Goal: Task Accomplishment & Management: Manage account settings

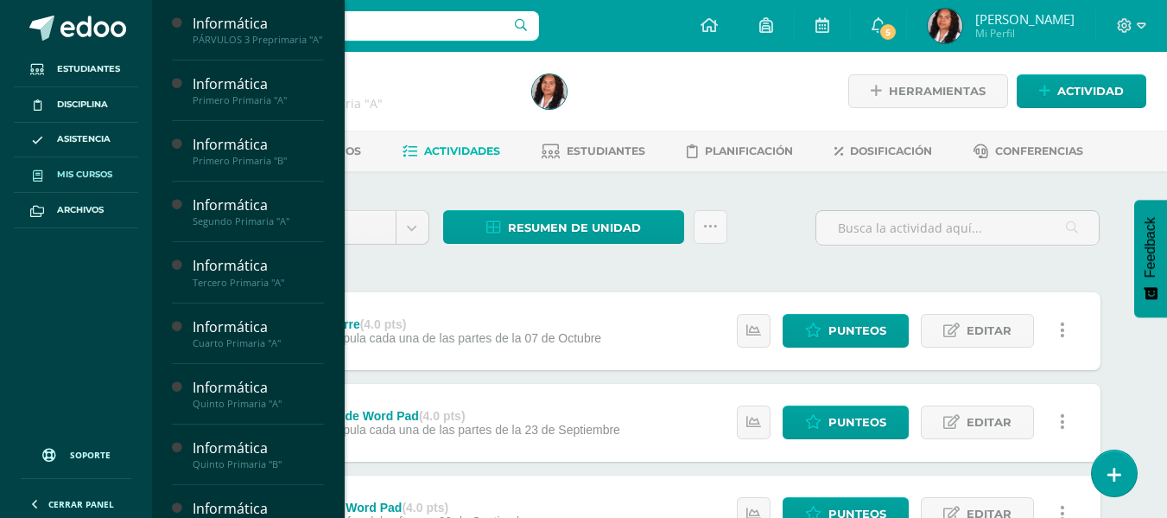
click at [80, 175] on span "Mis cursos" at bounding box center [84, 175] width 55 height 14
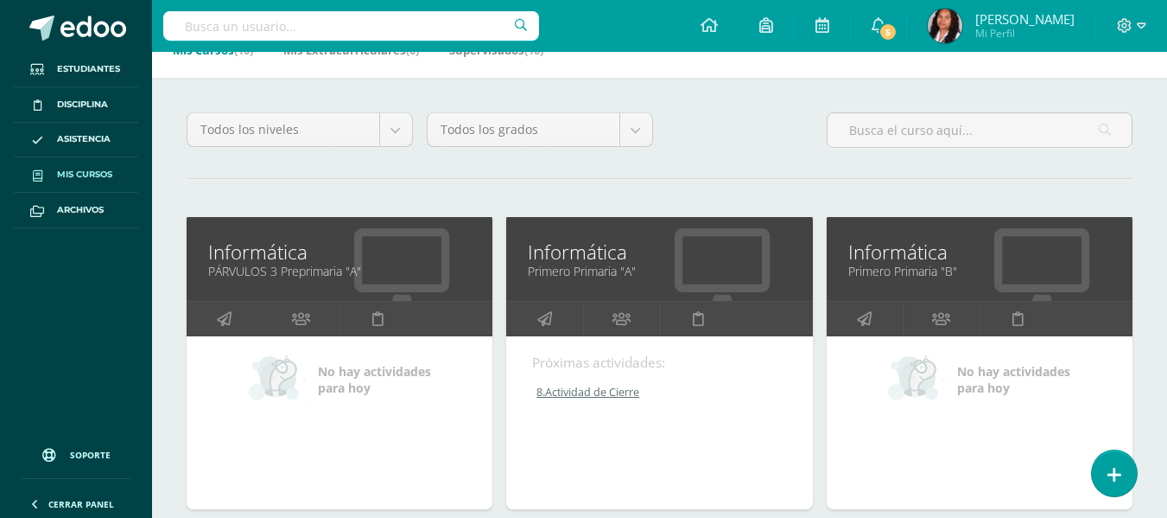
scroll to position [259, 0]
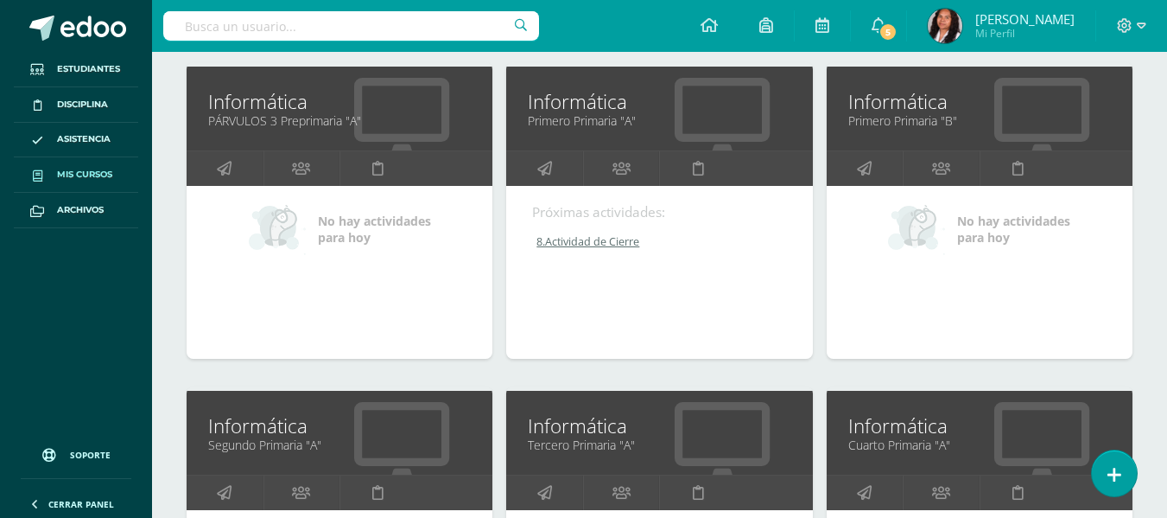
click at [340, 440] on link "Segundo Primaria "A"" at bounding box center [339, 444] width 263 height 16
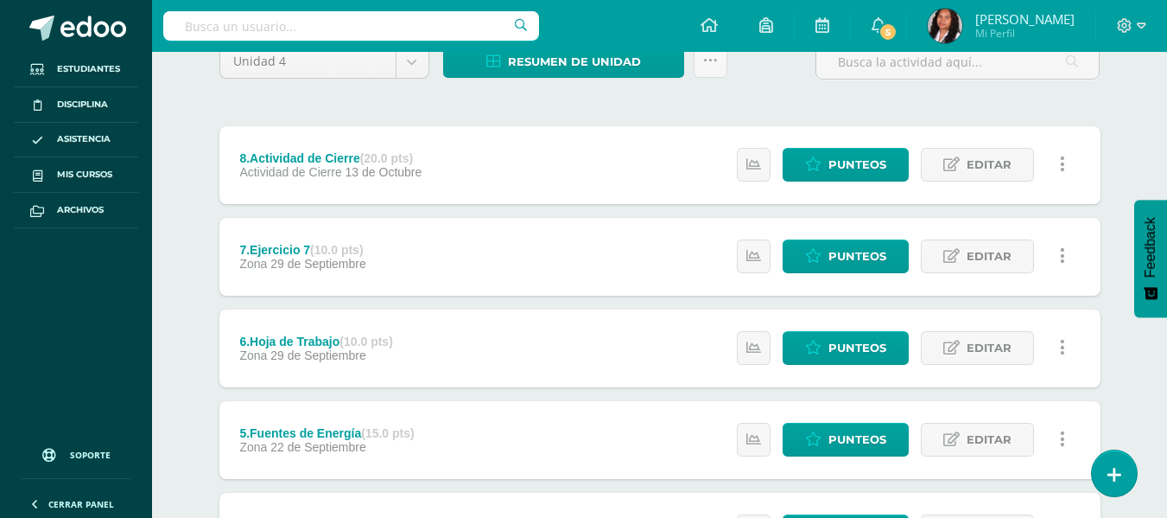
scroll to position [173, 0]
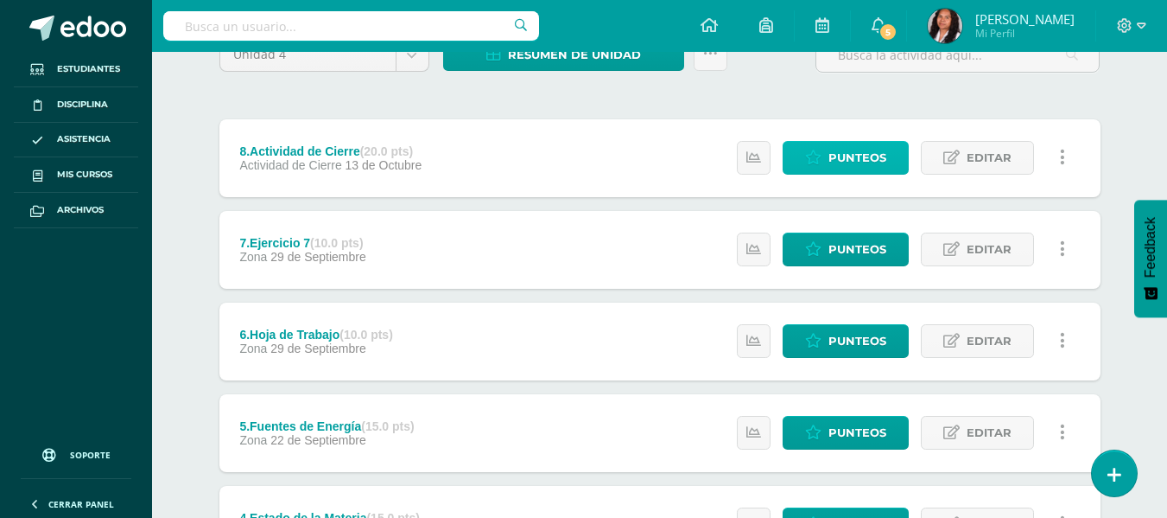
click at [882, 148] on span "Punteos" at bounding box center [858, 158] width 58 height 32
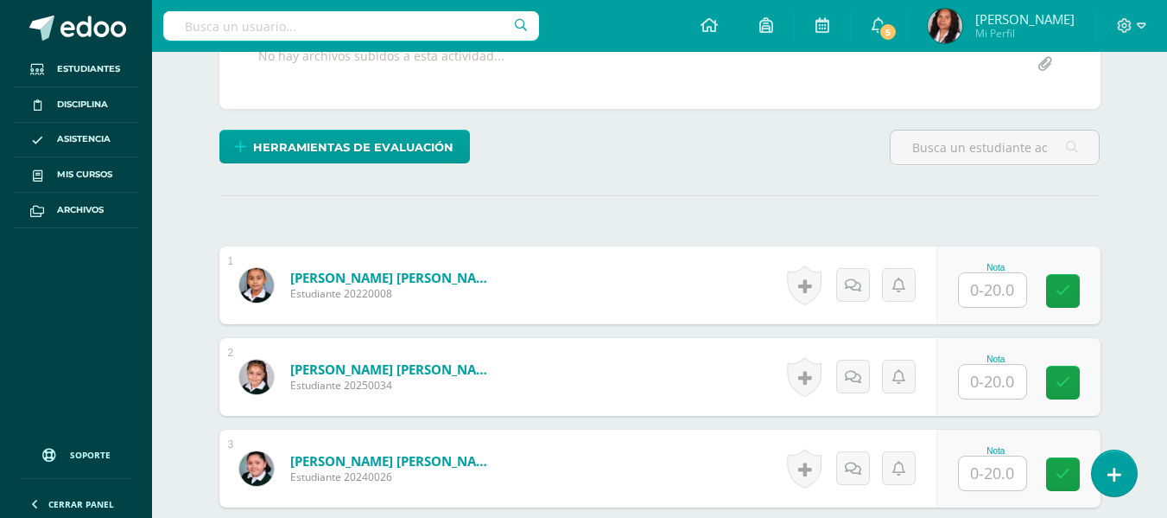
scroll to position [372, 0]
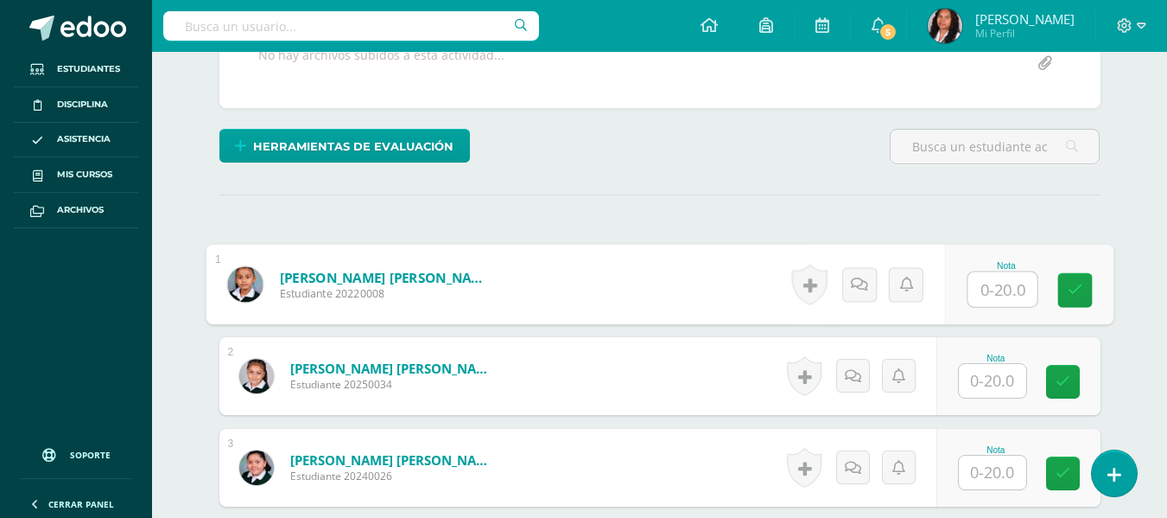
click at [989, 293] on input "text" at bounding box center [1002, 289] width 69 height 35
type input "20"
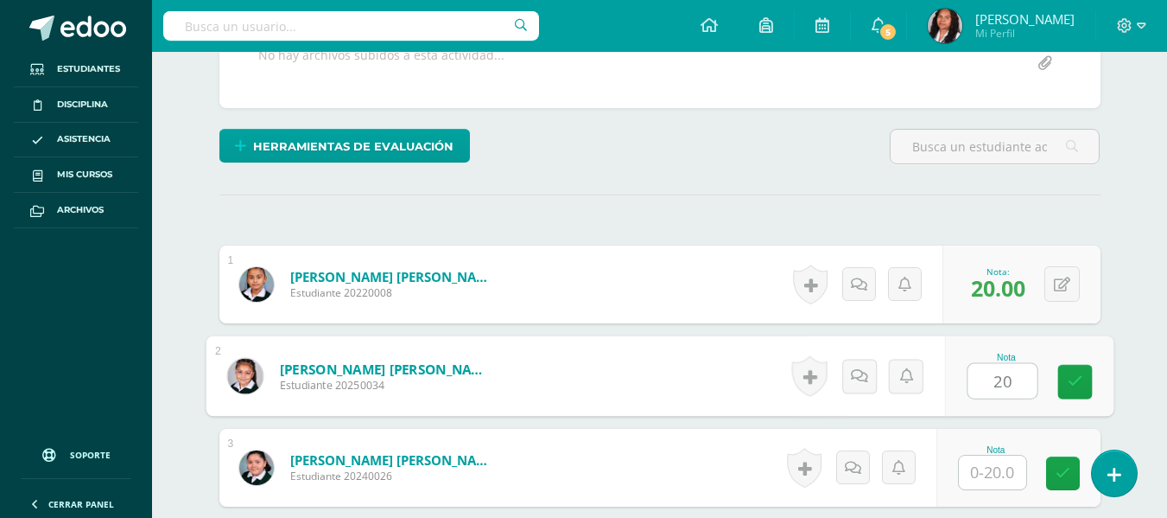
type input "20"
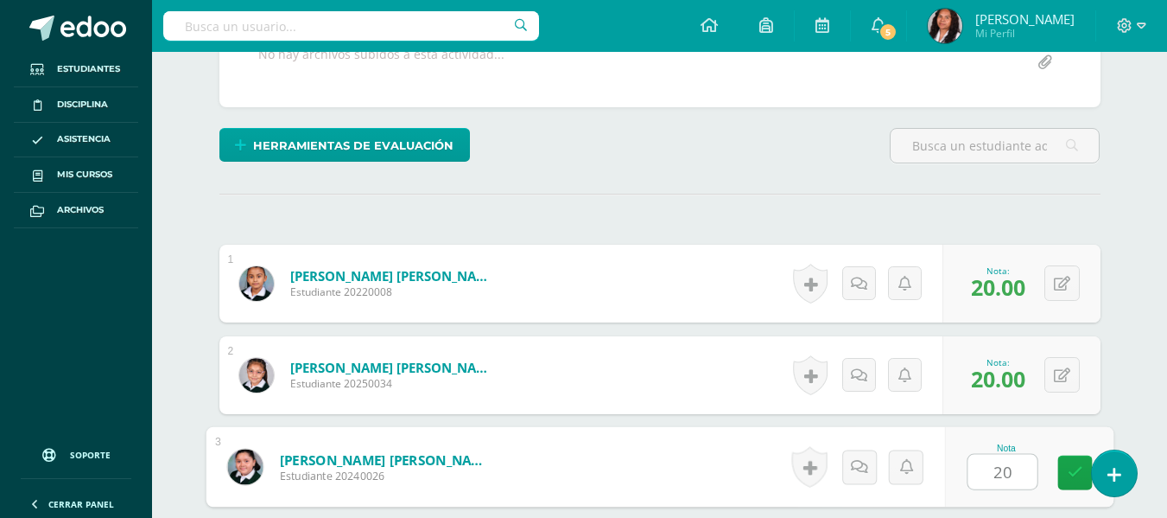
type input "20"
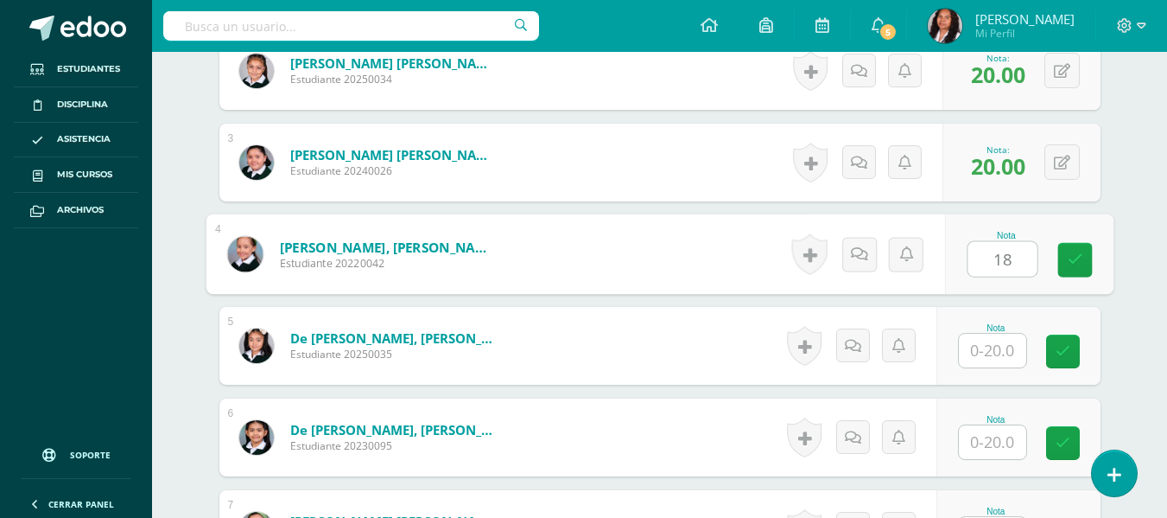
type input "18"
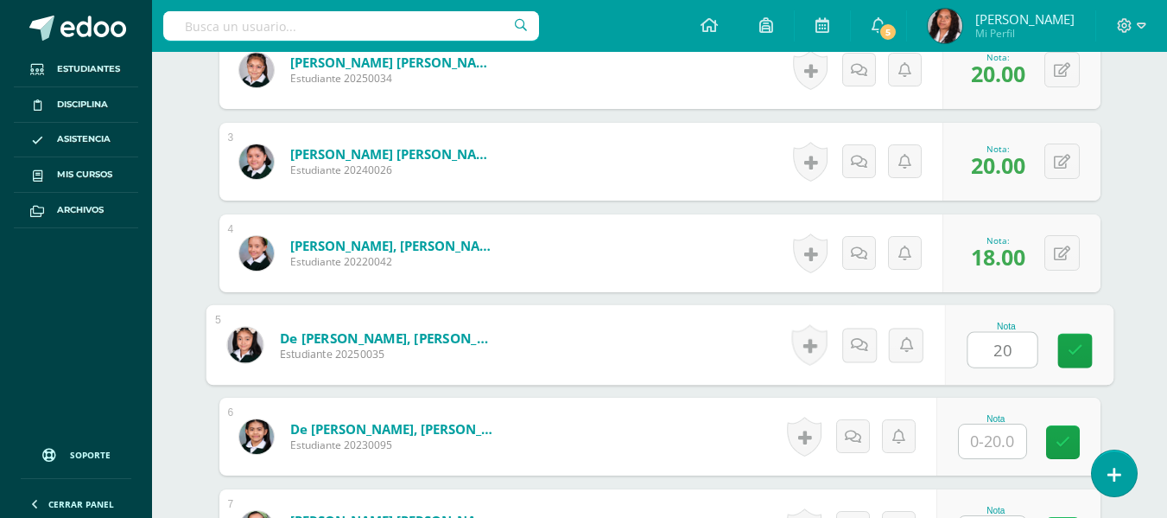
type input "20"
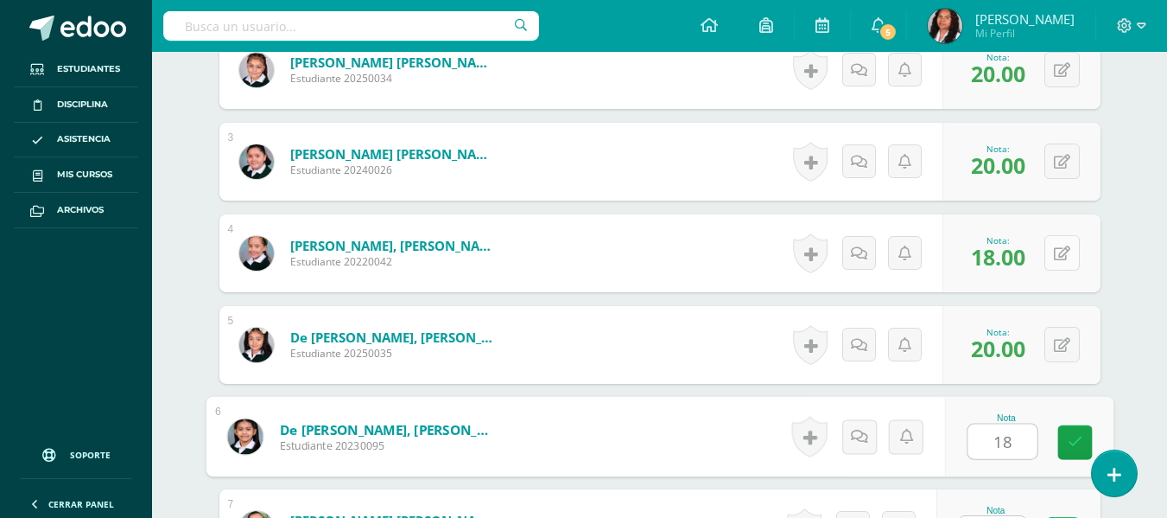
type input "18"
click at [1055, 253] on div "0 Logros Logros obtenidos Aún no hay logros agregados Nota: 18.00" at bounding box center [1022, 253] width 158 height 78
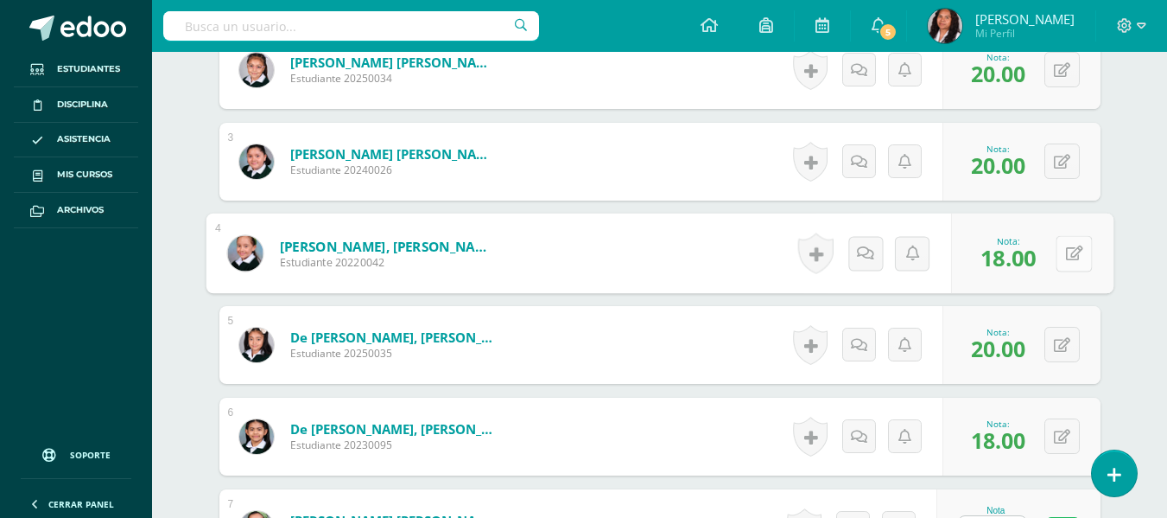
click at [1072, 249] on icon at bounding box center [1074, 252] width 17 height 15
type input "20"
click at [1056, 346] on button at bounding box center [1062, 344] width 35 height 35
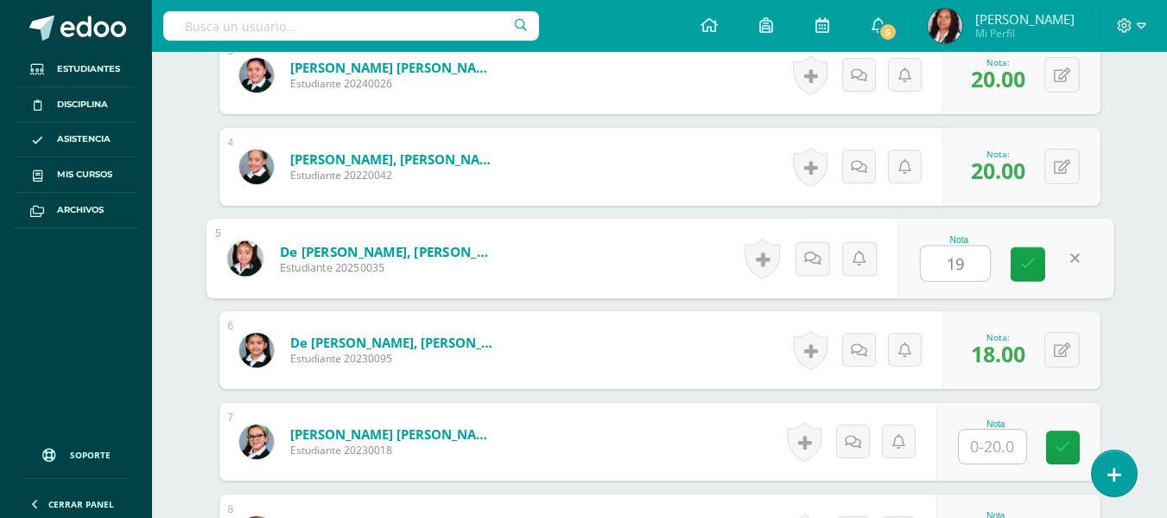
scroll to position [850, 0]
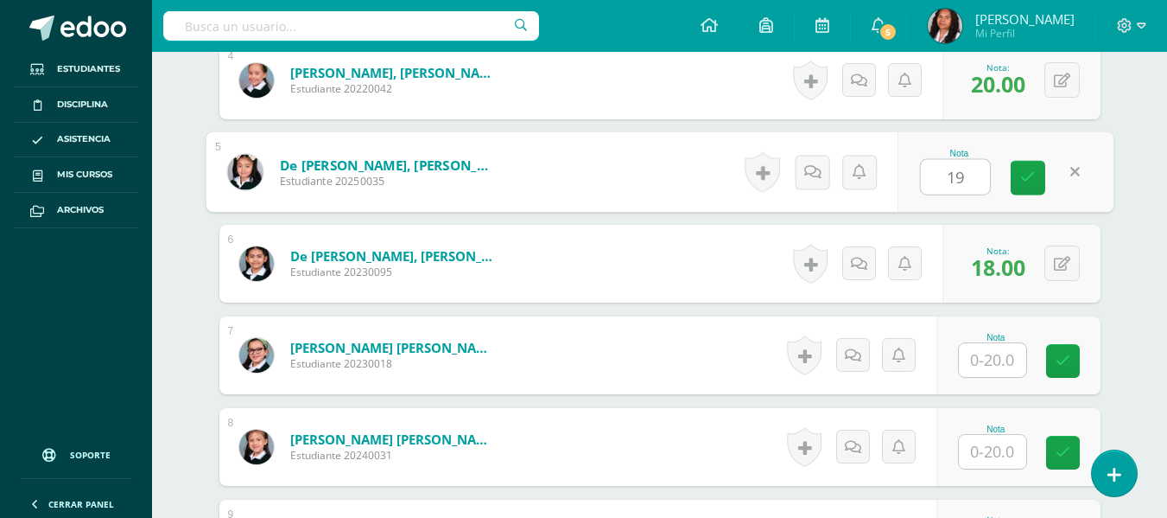
type input "19"
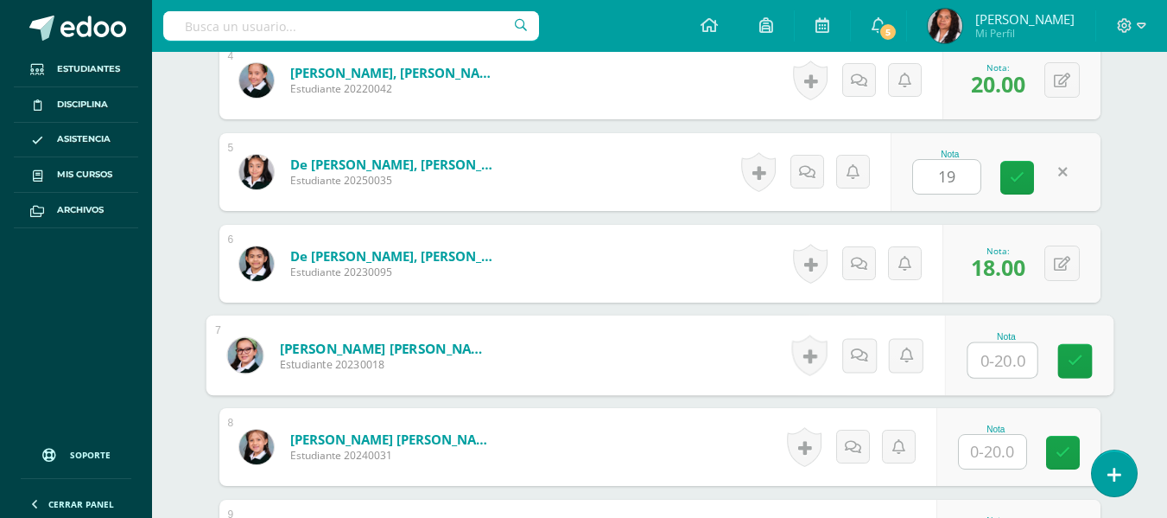
click at [1004, 363] on input "text" at bounding box center [1002, 360] width 69 height 35
type input "18"
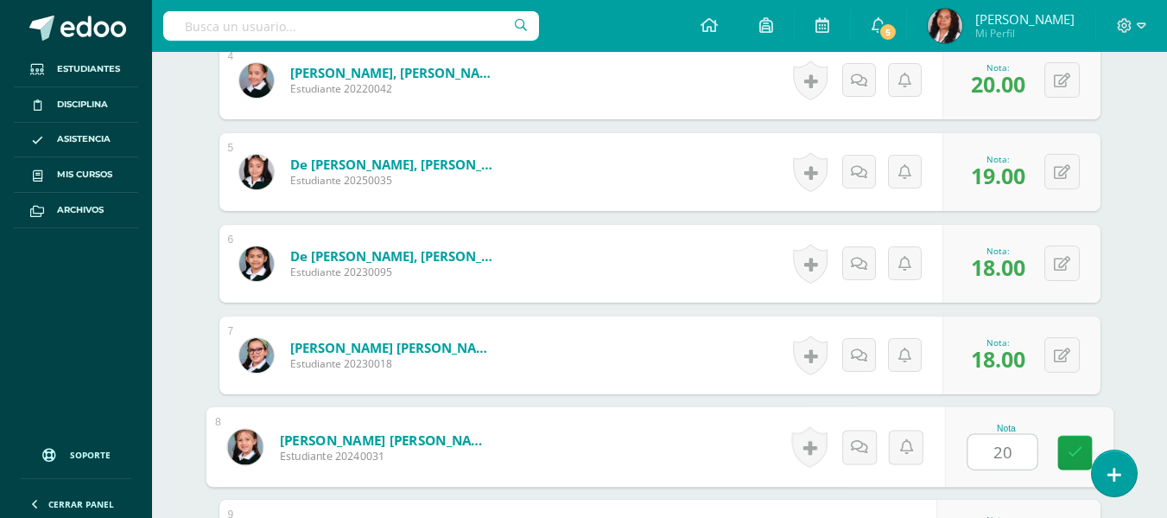
type input "20"
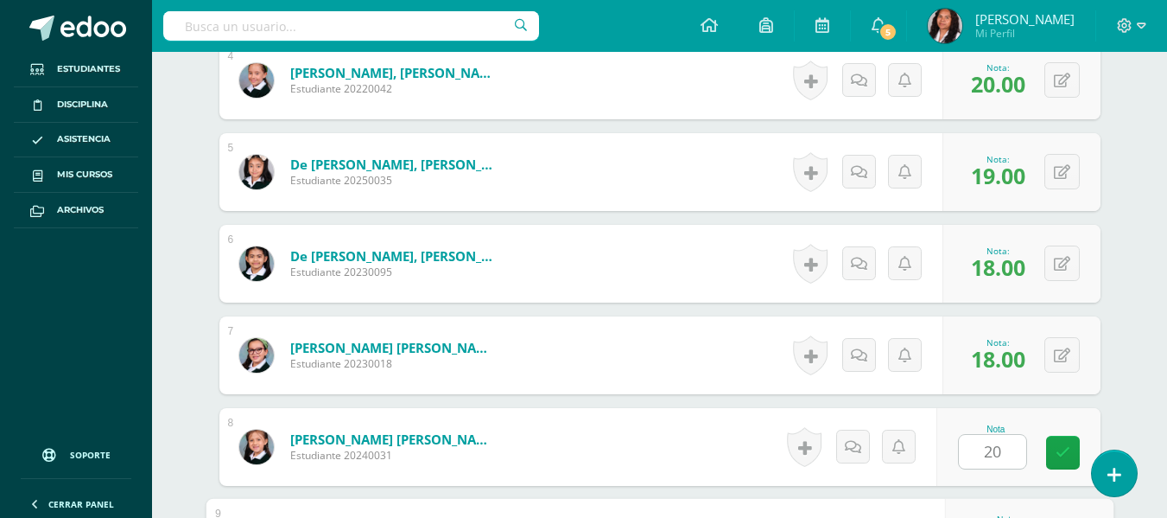
scroll to position [1135, 0]
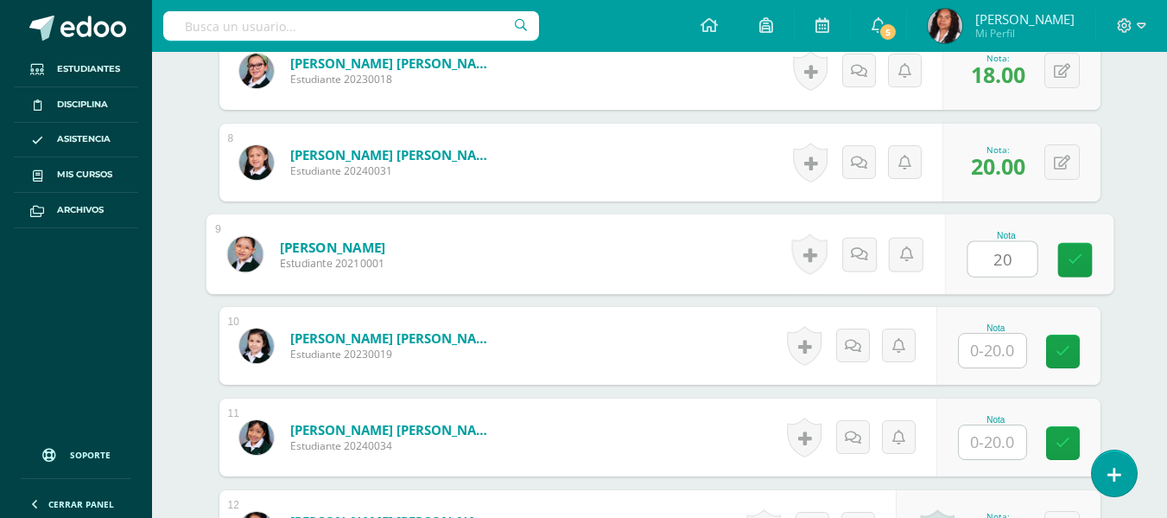
type input "20"
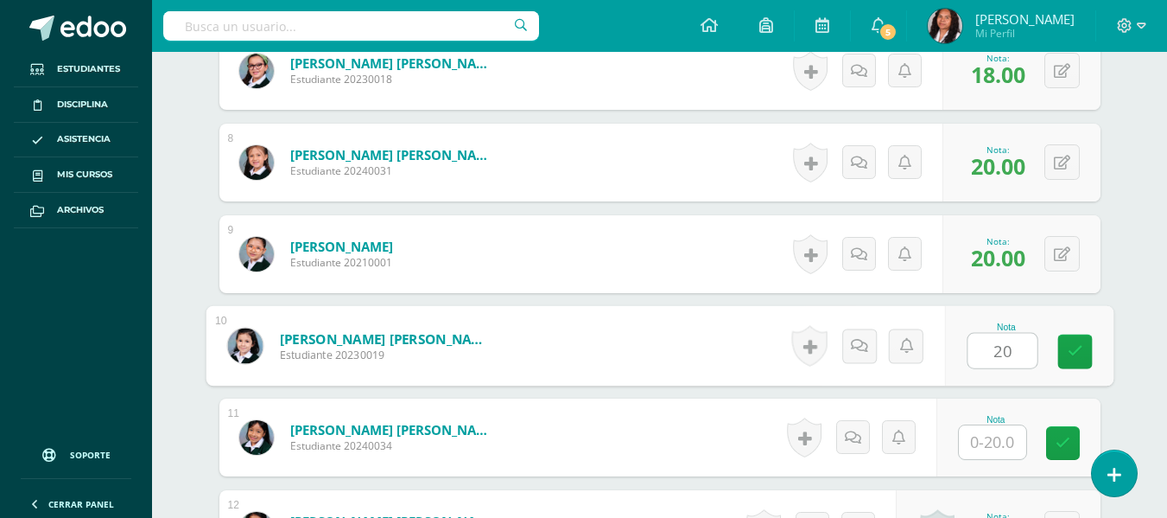
type input "20"
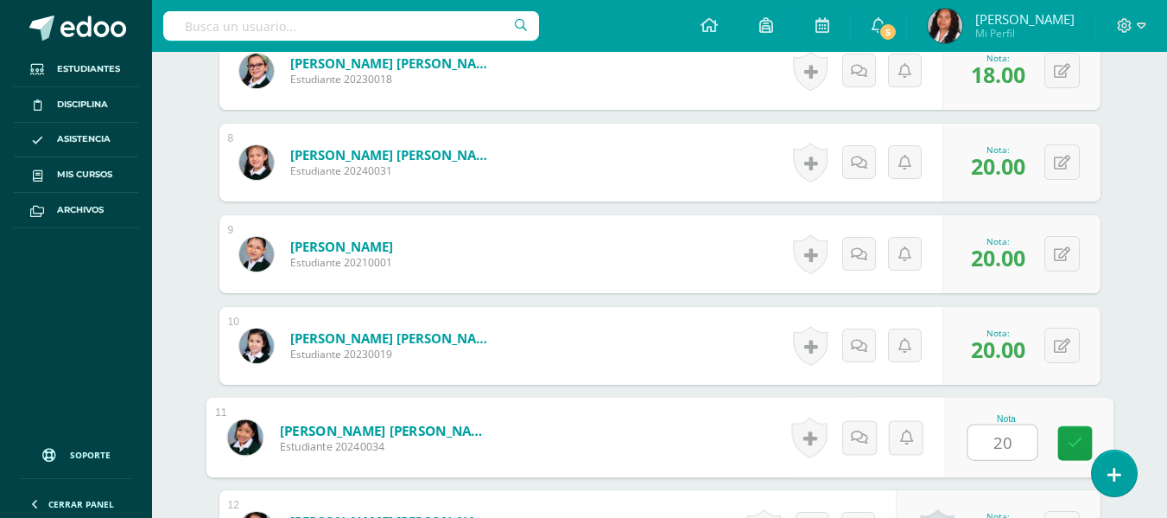
type input "202"
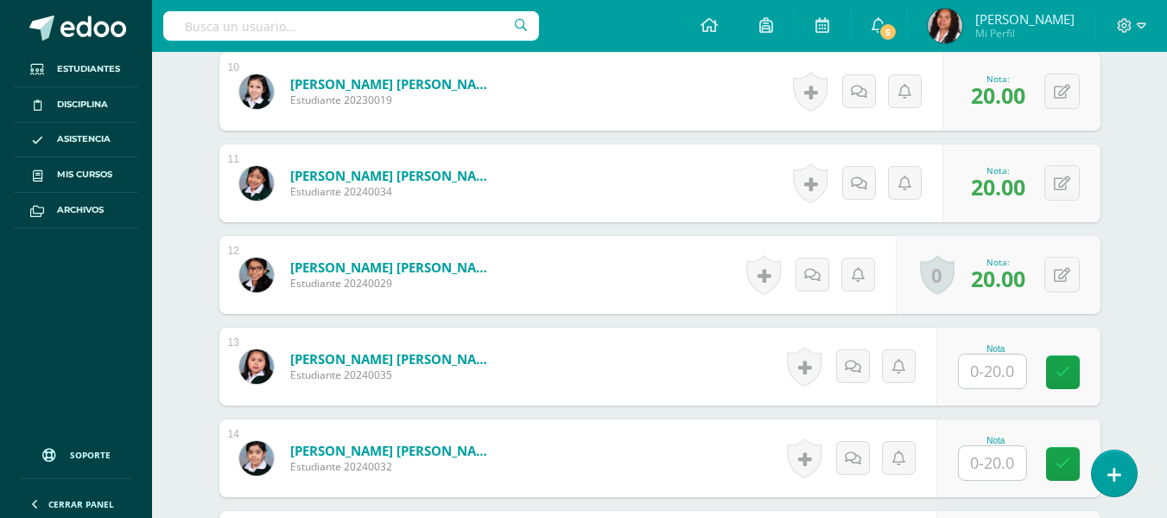
scroll to position [1394, 0]
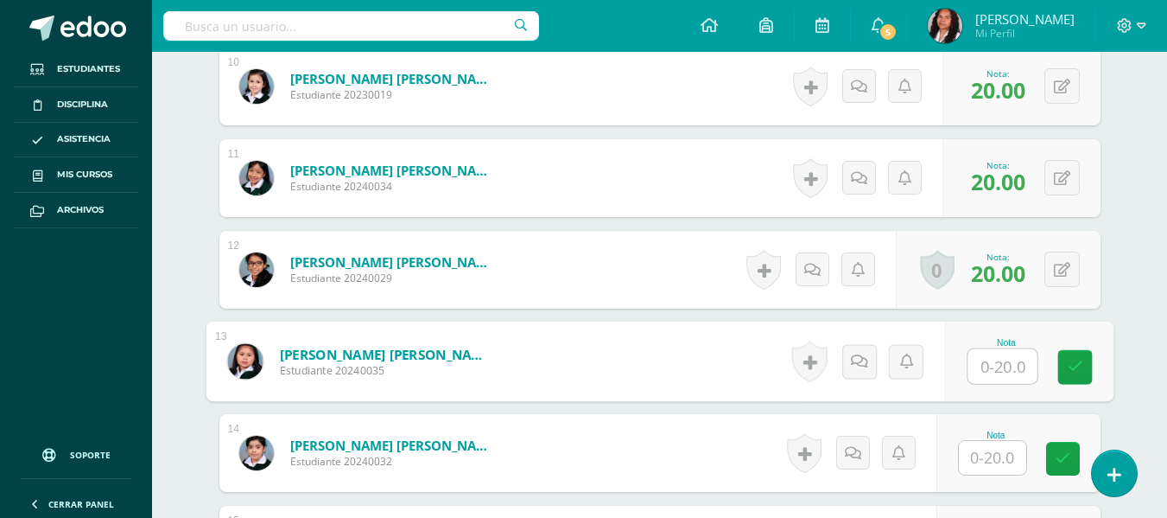
click at [1001, 351] on input "text" at bounding box center [1002, 366] width 69 height 35
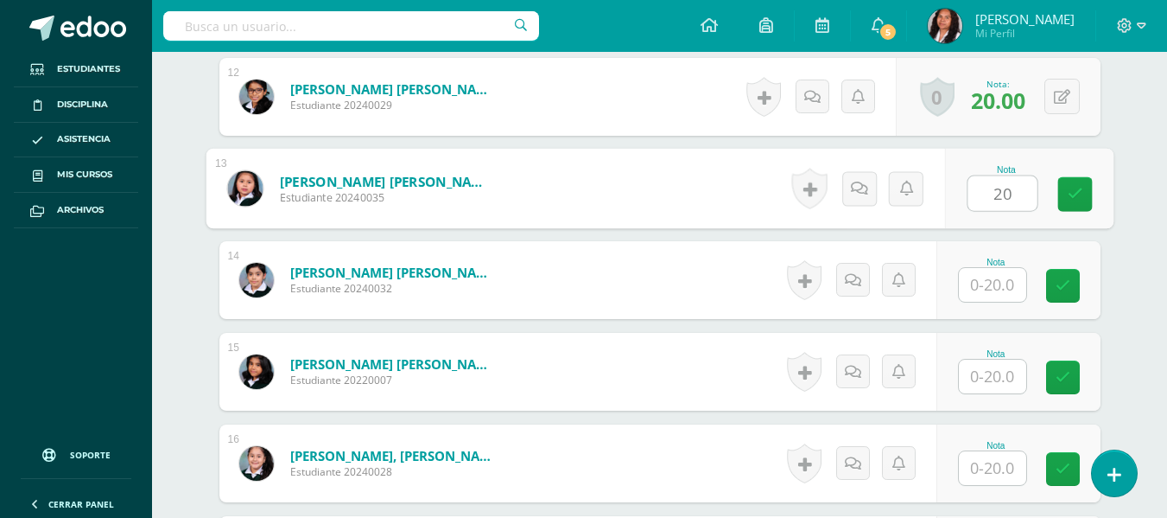
type input "20"
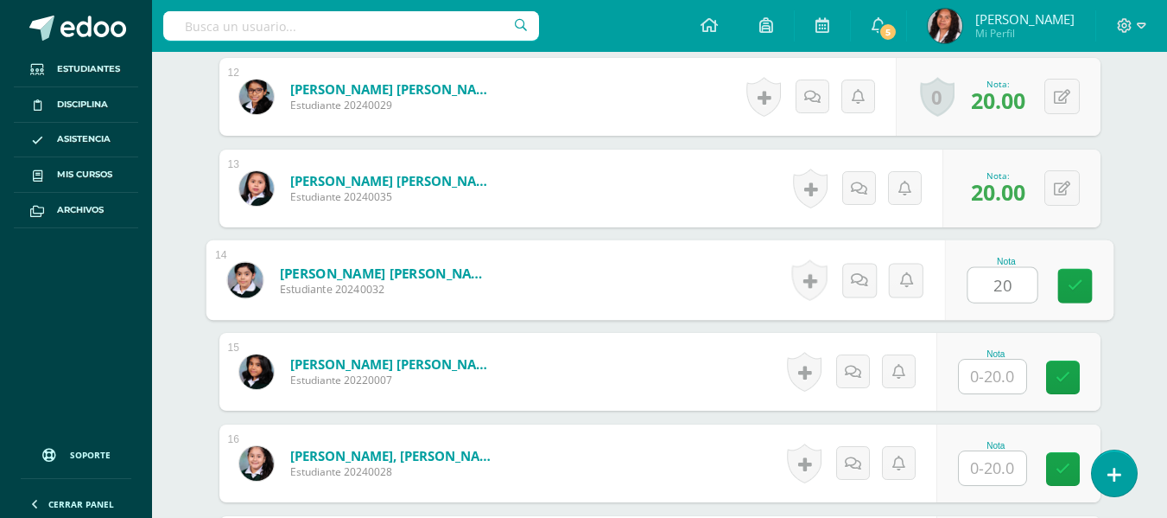
type input "20"
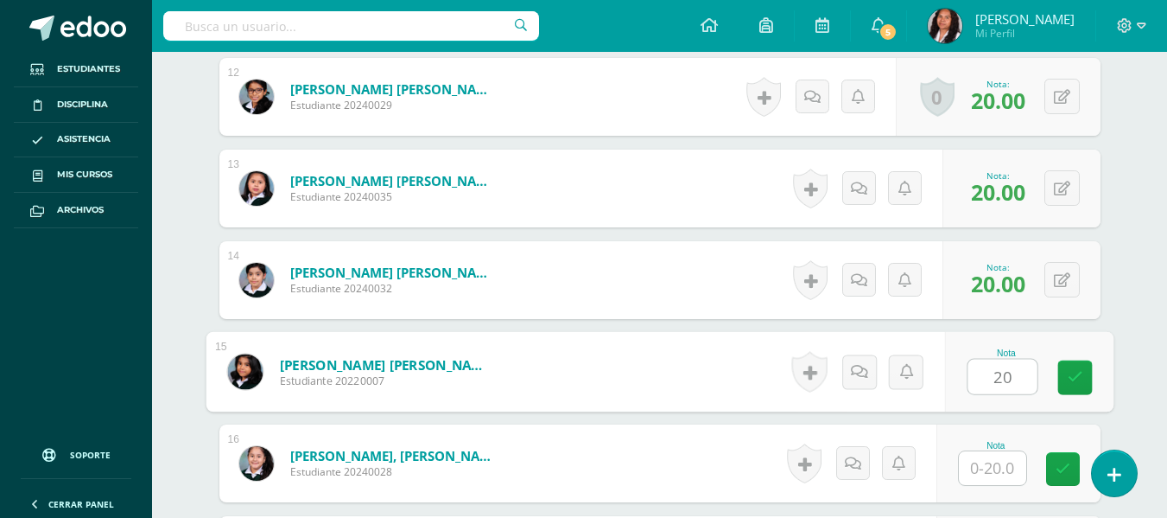
type input "20"
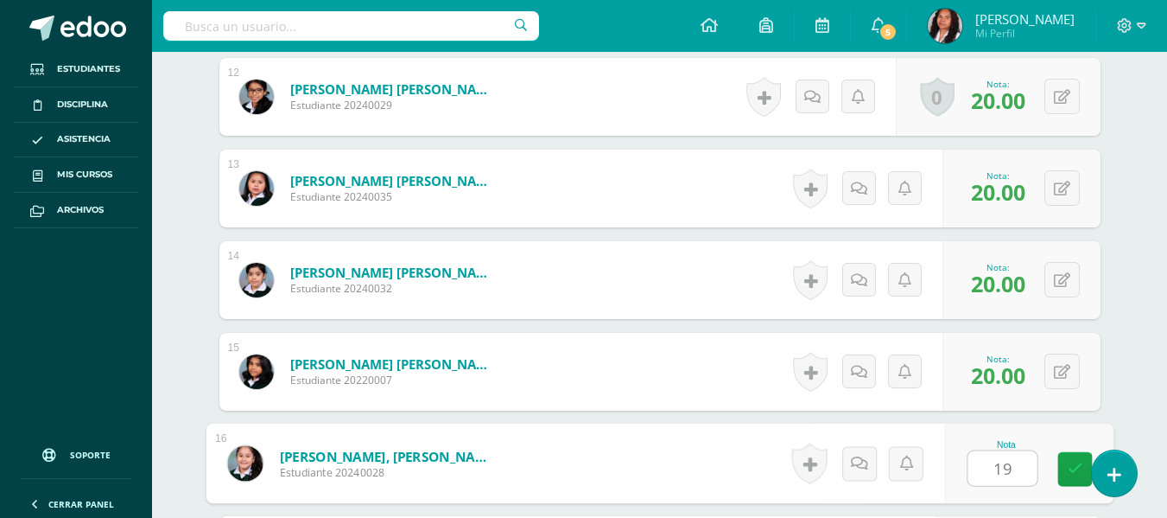
type input "19"
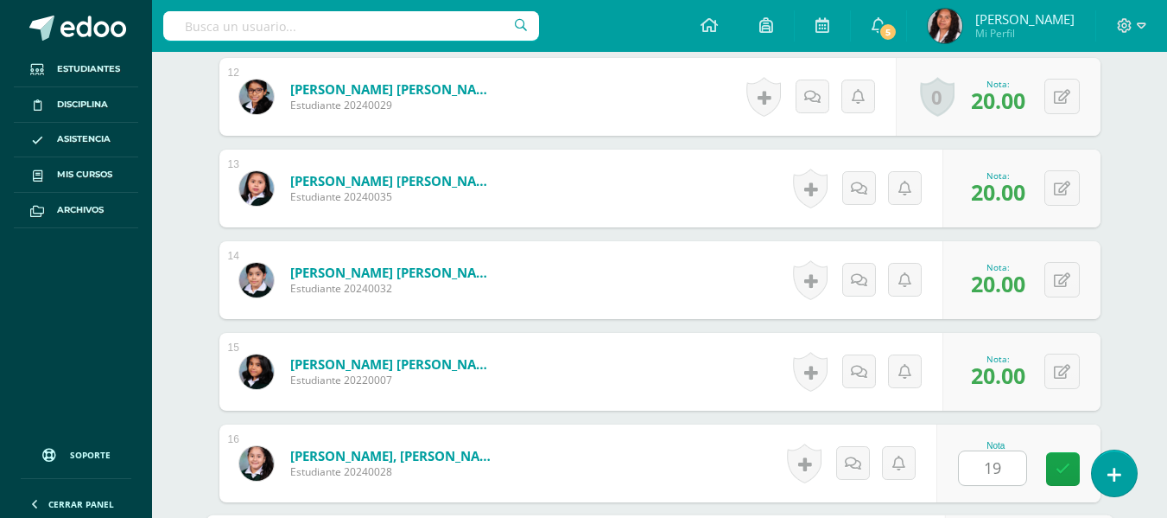
scroll to position [1867, 0]
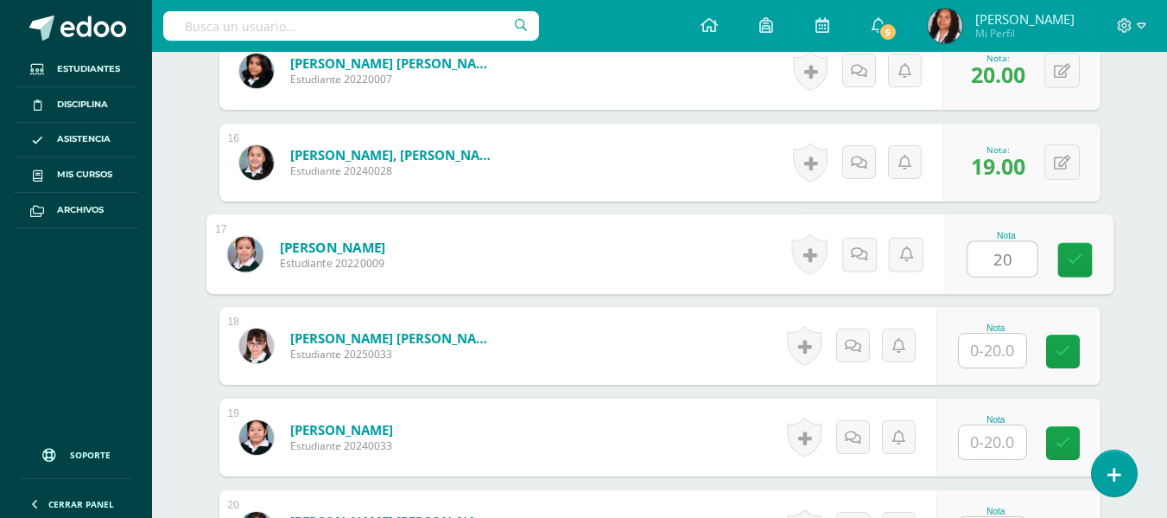
type input "20"
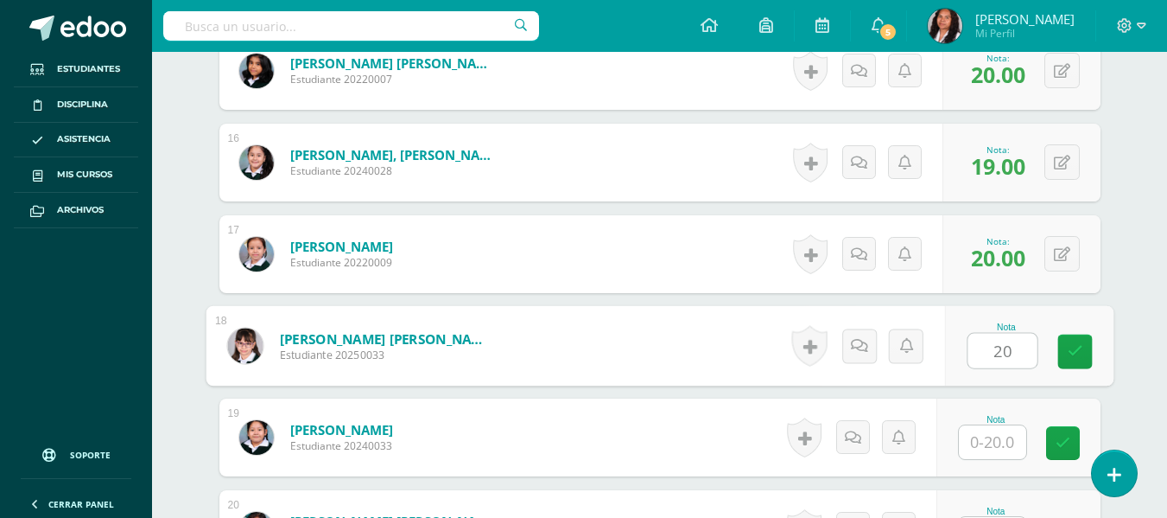
type input "20"
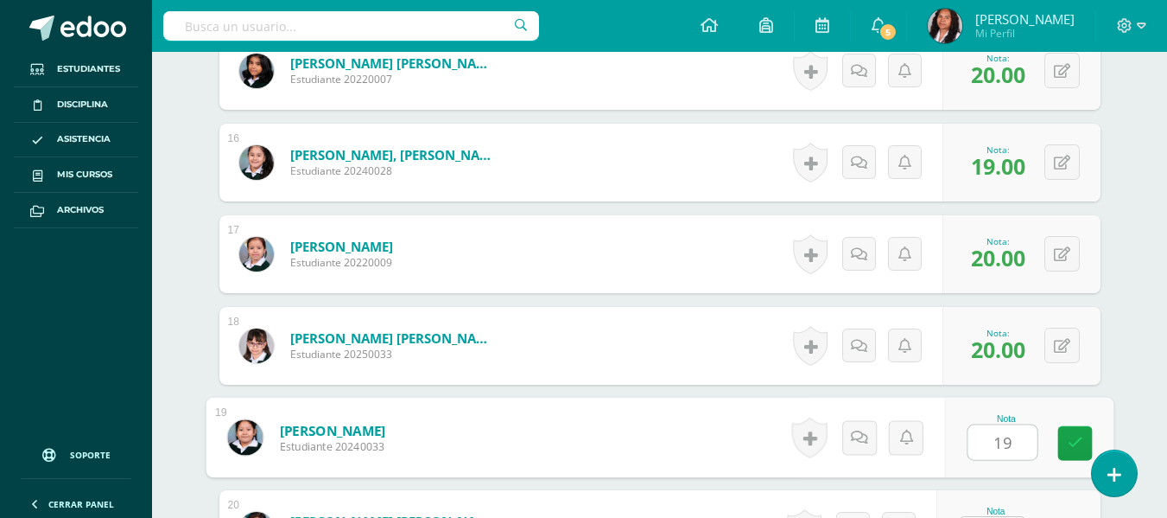
type input "19"
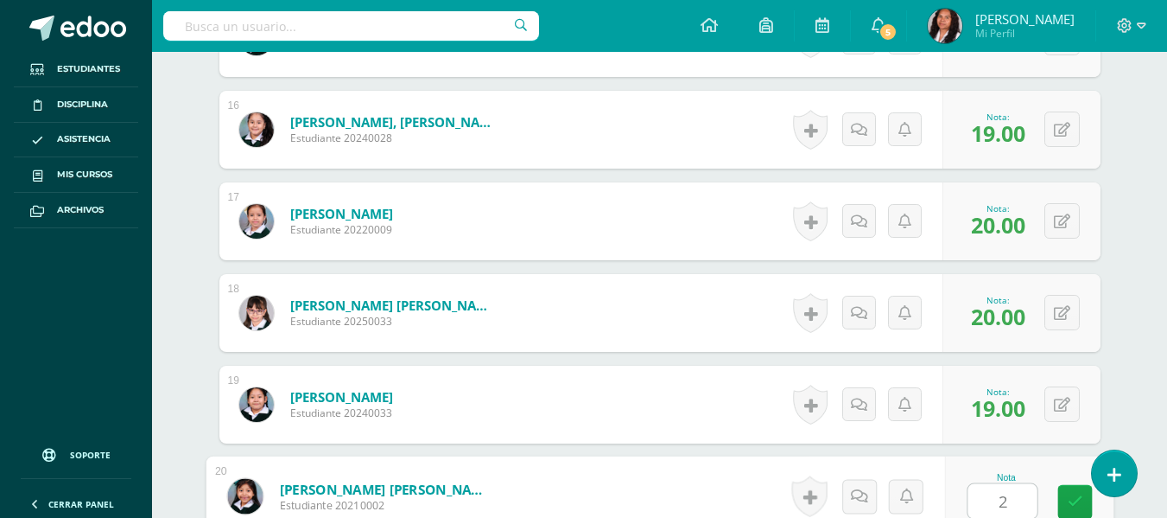
type input "20"
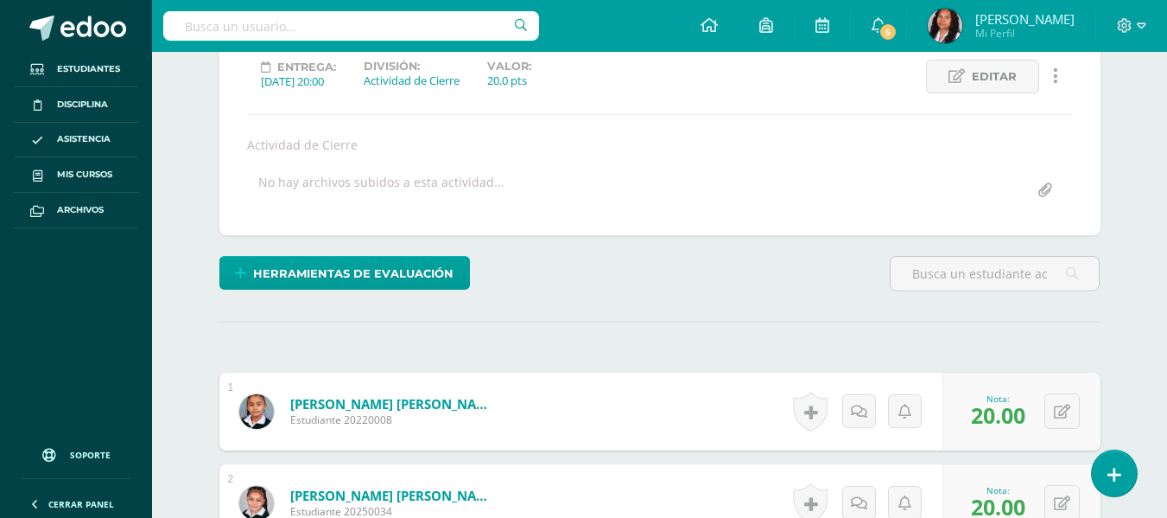
scroll to position [86, 0]
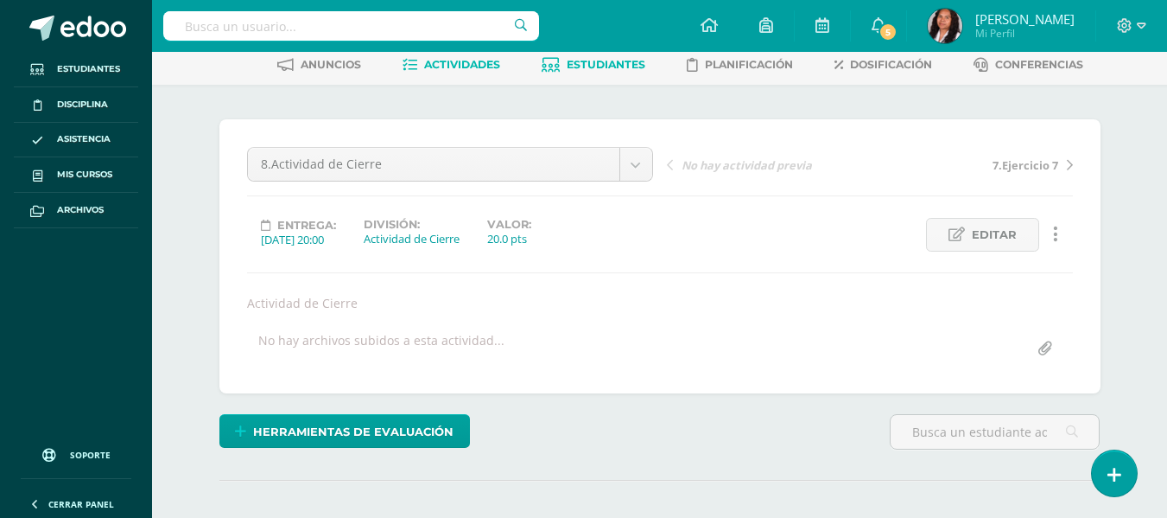
click at [599, 64] on span "Estudiantes" at bounding box center [606, 64] width 79 height 13
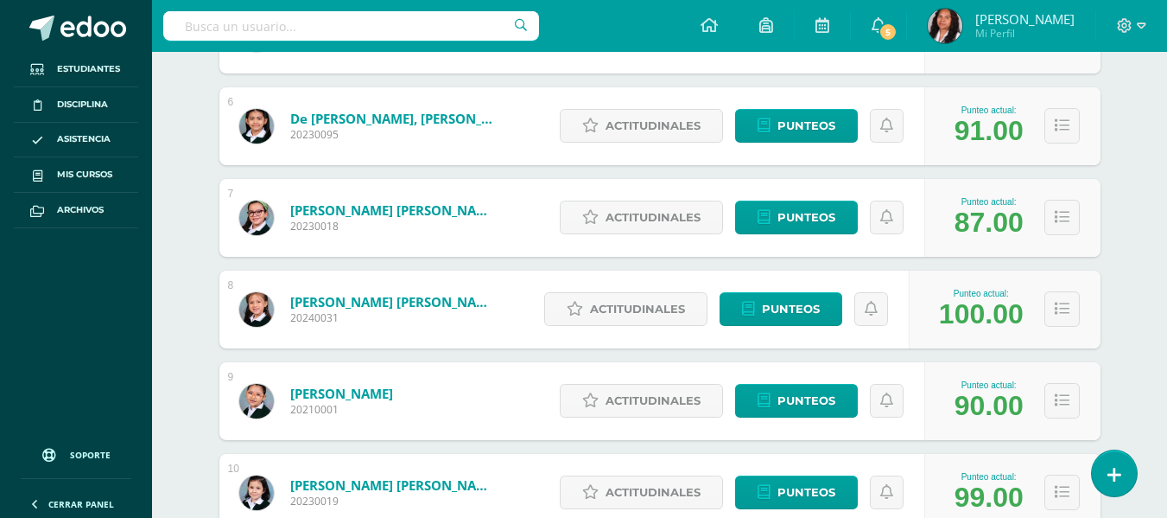
scroll to position [864, 0]
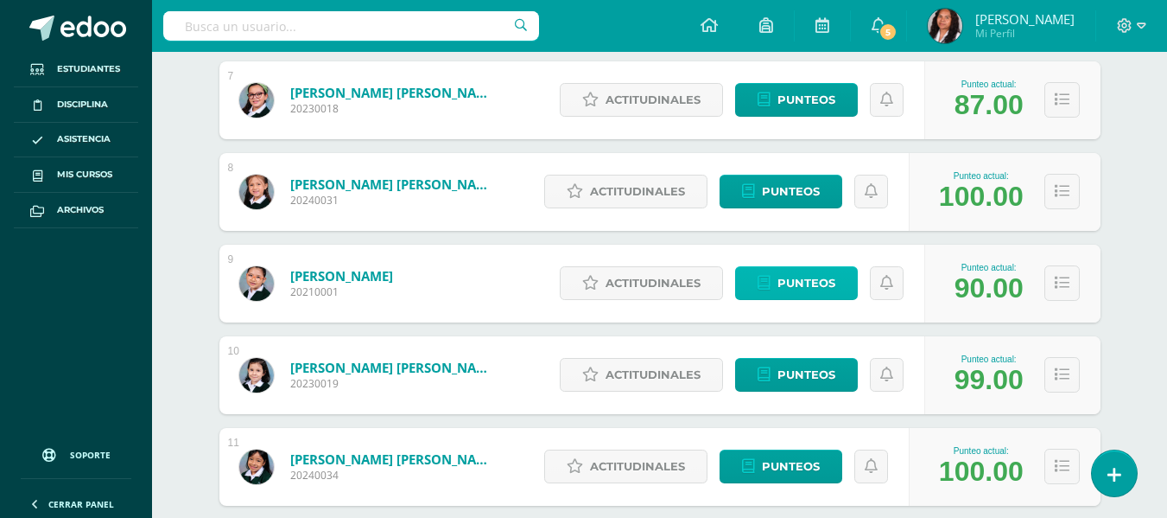
click at [828, 284] on span "Punteos" at bounding box center [807, 283] width 58 height 32
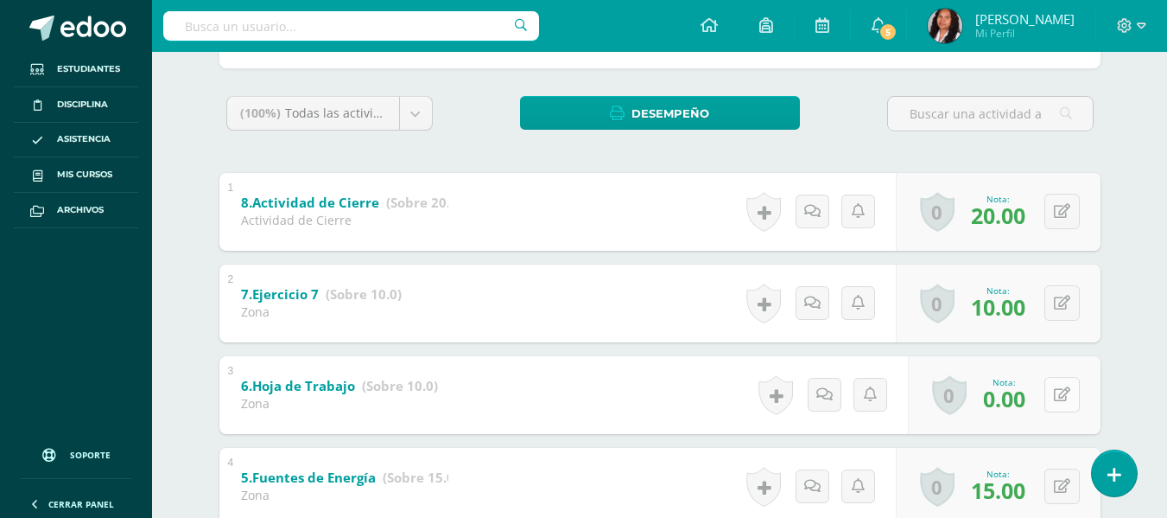
scroll to position [259, 0]
click at [1059, 387] on button at bounding box center [1062, 393] width 35 height 35
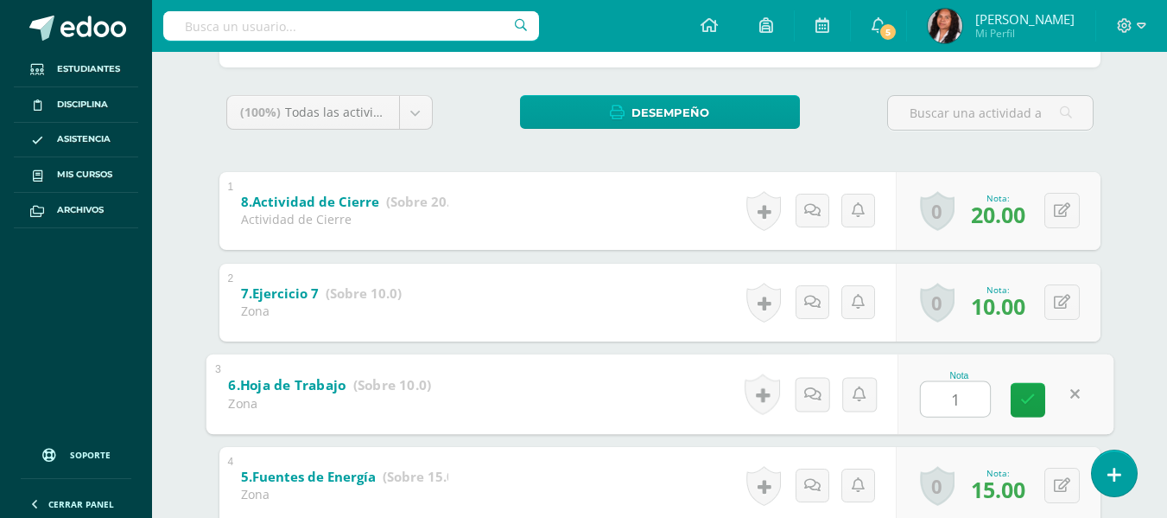
type input "10"
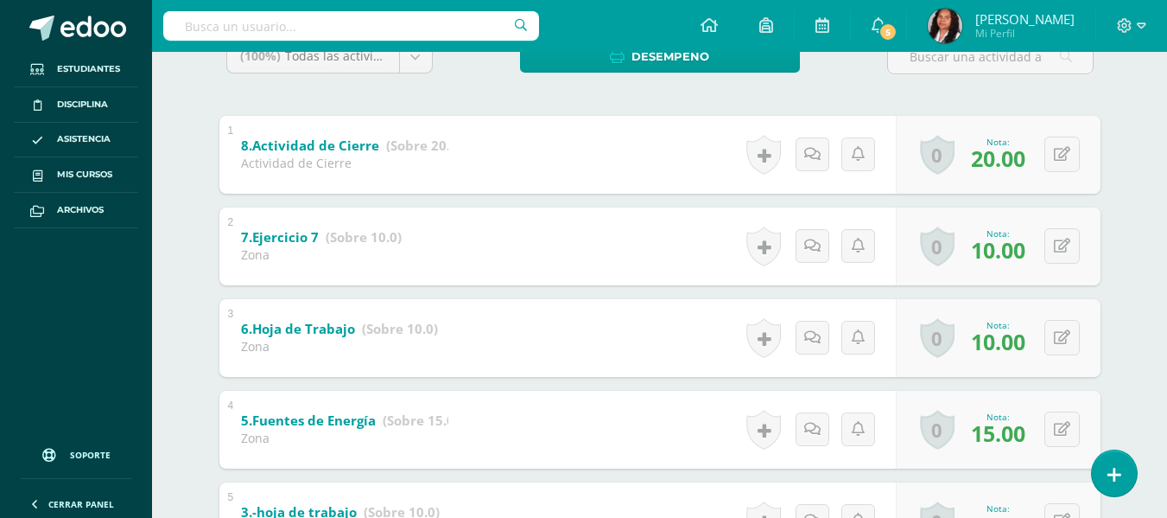
scroll to position [0, 0]
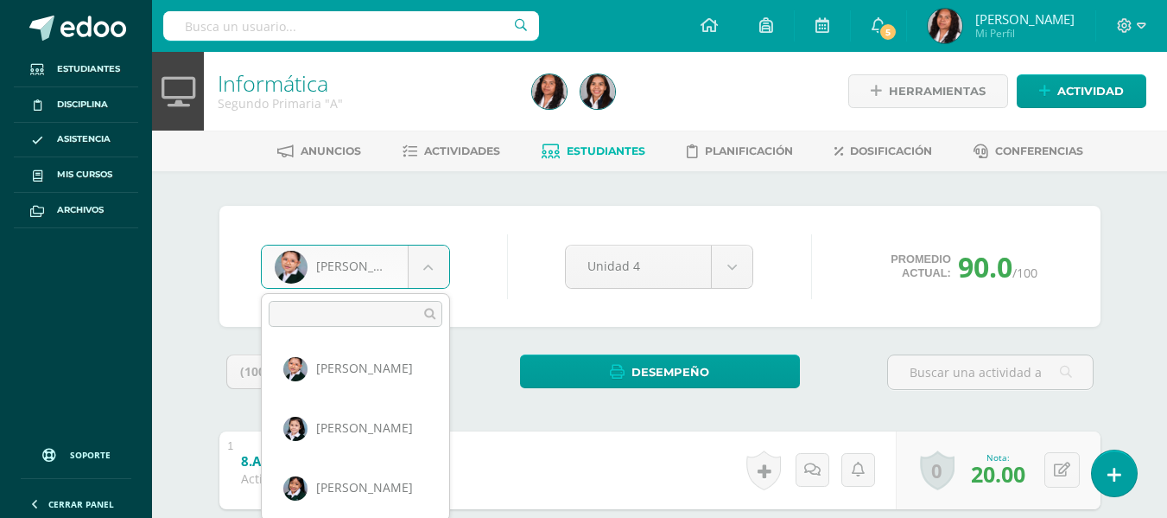
scroll to position [493, 0]
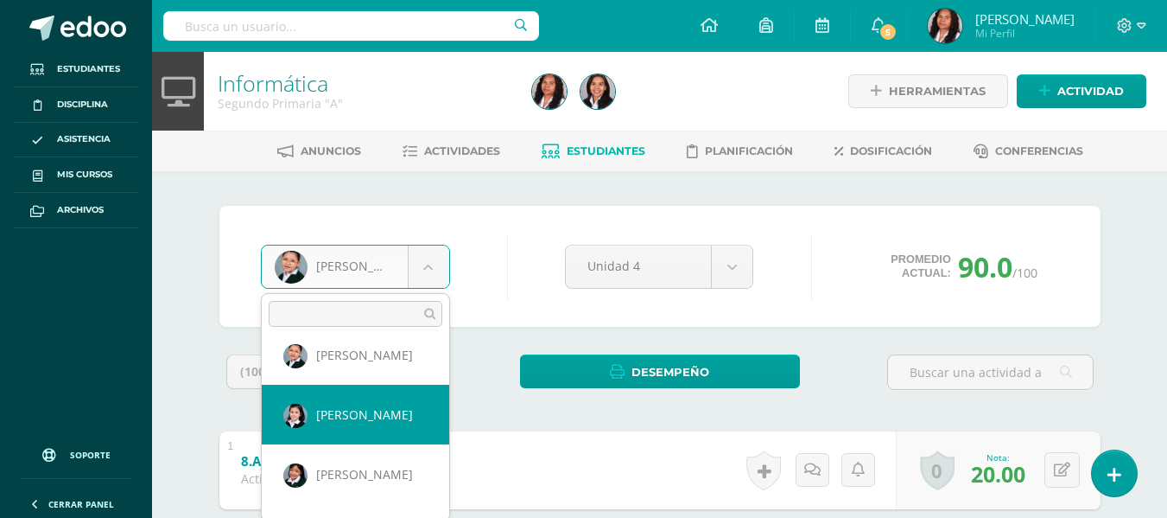
select select "711"
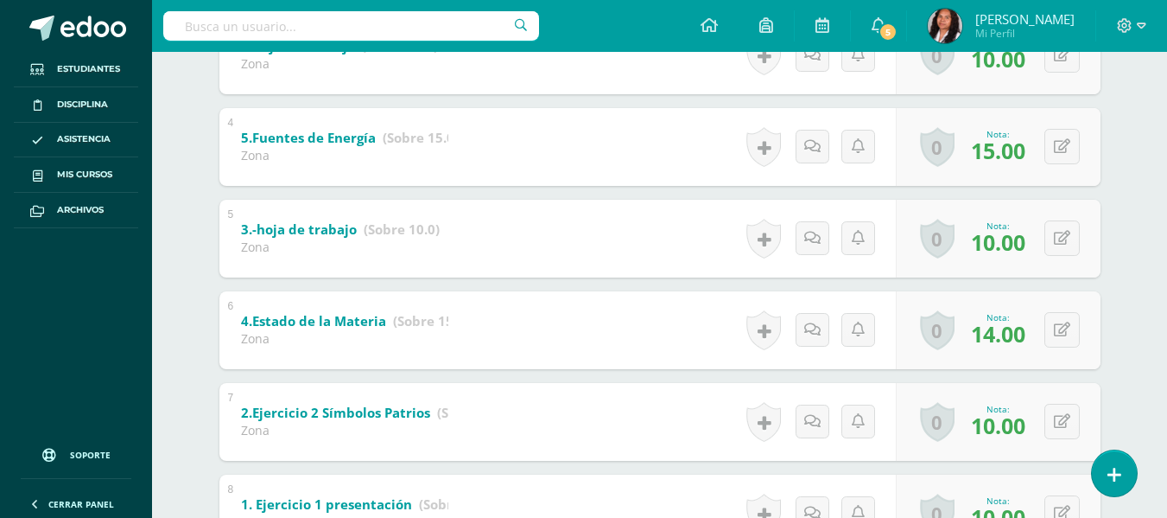
scroll to position [605, 0]
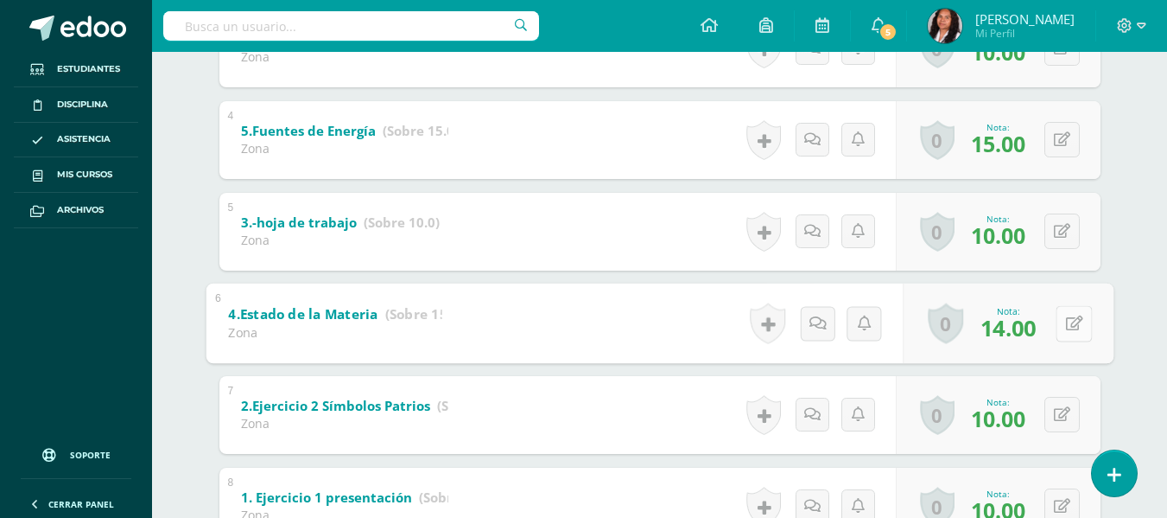
click at [1068, 325] on icon at bounding box center [1074, 322] width 17 height 15
type input "15"
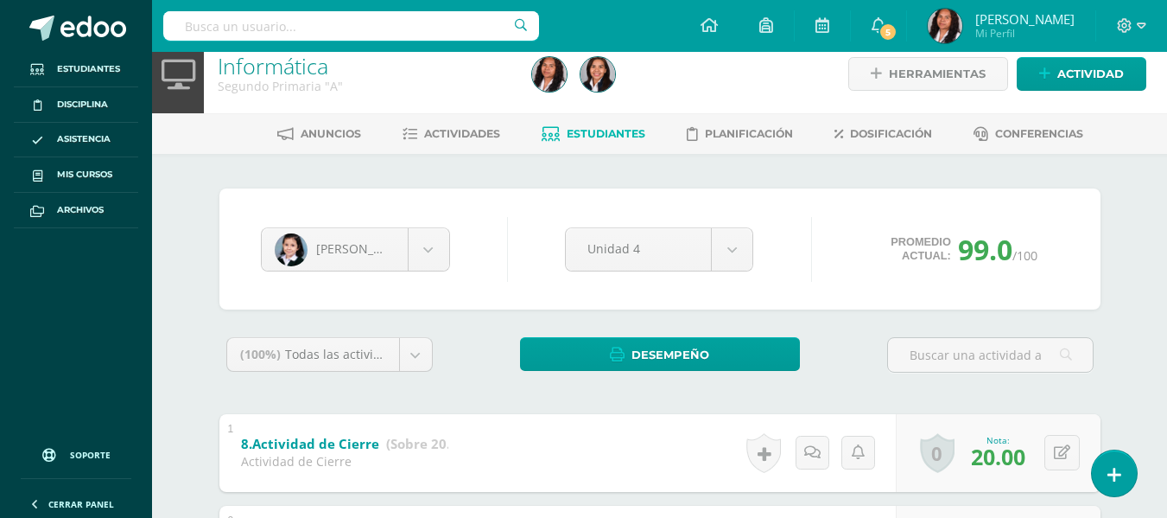
scroll to position [0, 0]
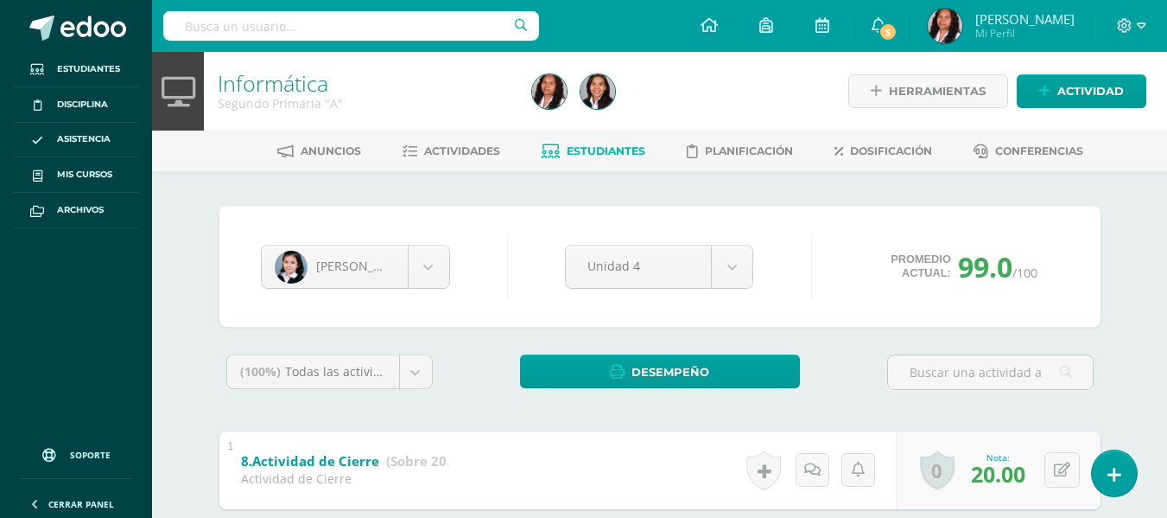
click at [608, 140] on link "Estudiantes" at bounding box center [594, 151] width 104 height 28
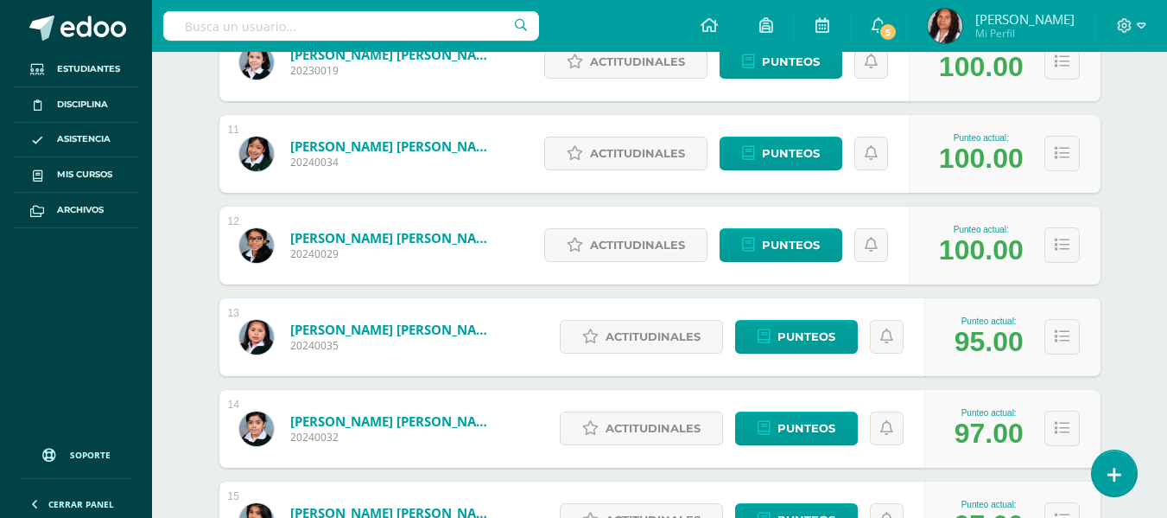
scroll to position [1215, 0]
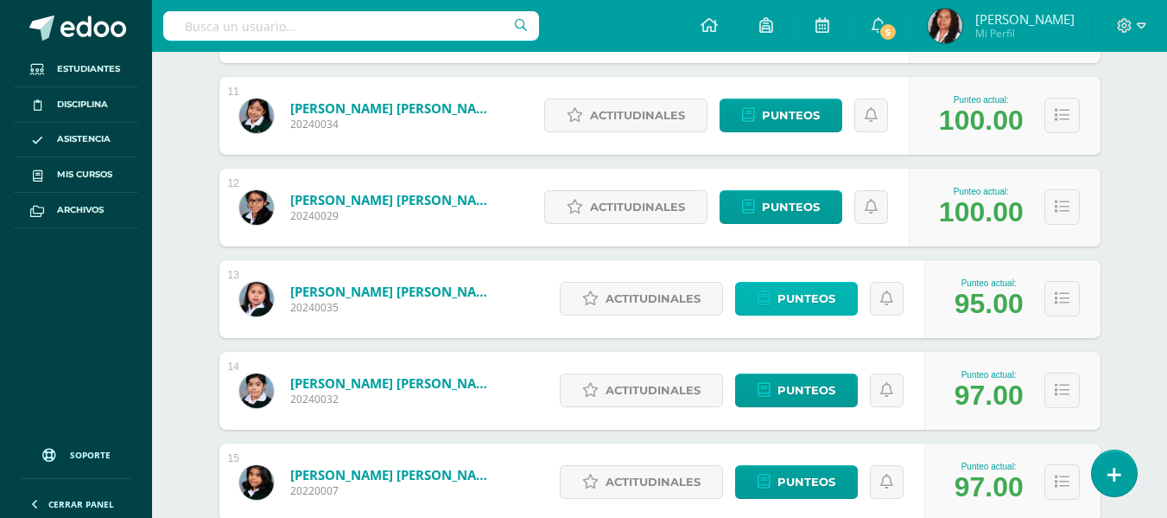
click at [817, 296] on span "Punteos" at bounding box center [807, 299] width 58 height 32
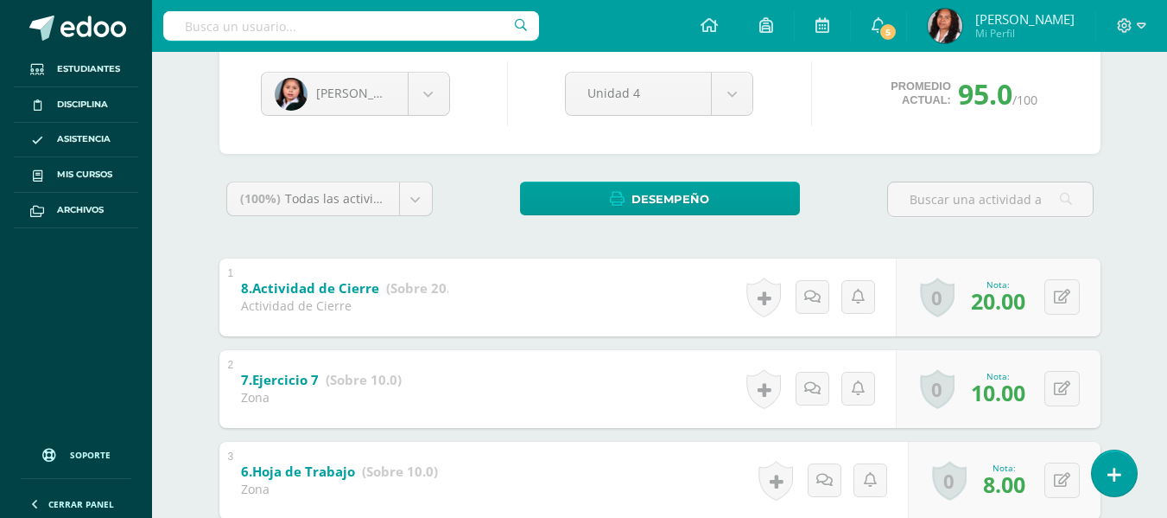
scroll to position [143, 0]
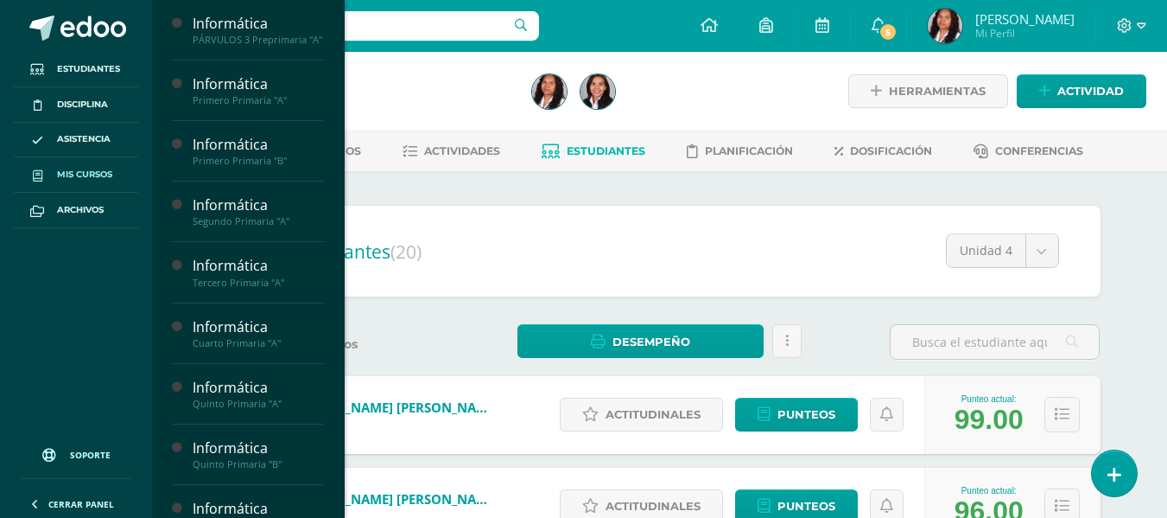
click at [109, 165] on link "Mis cursos" at bounding box center [76, 174] width 124 height 35
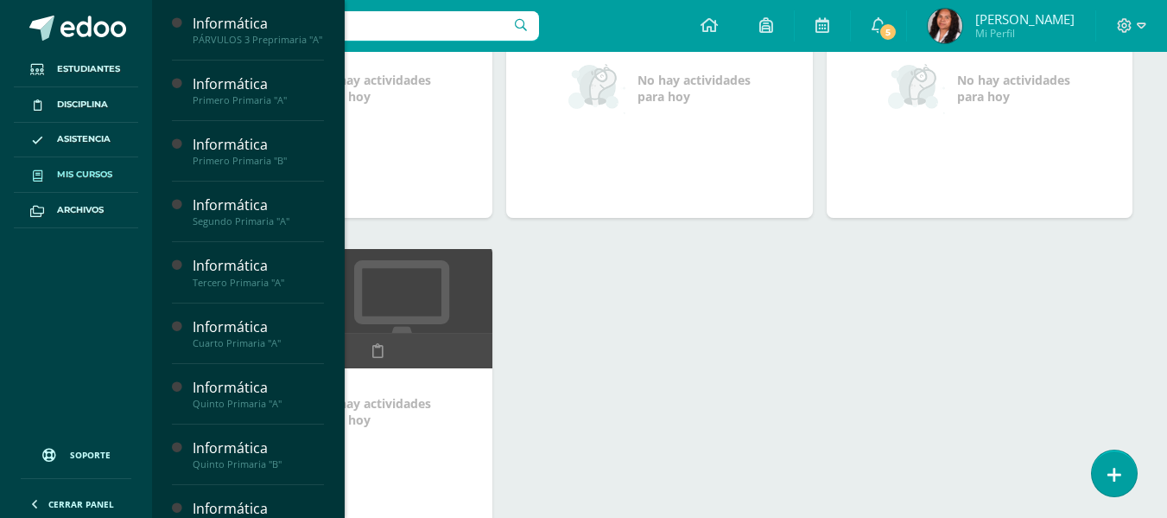
scroll to position [1041, 0]
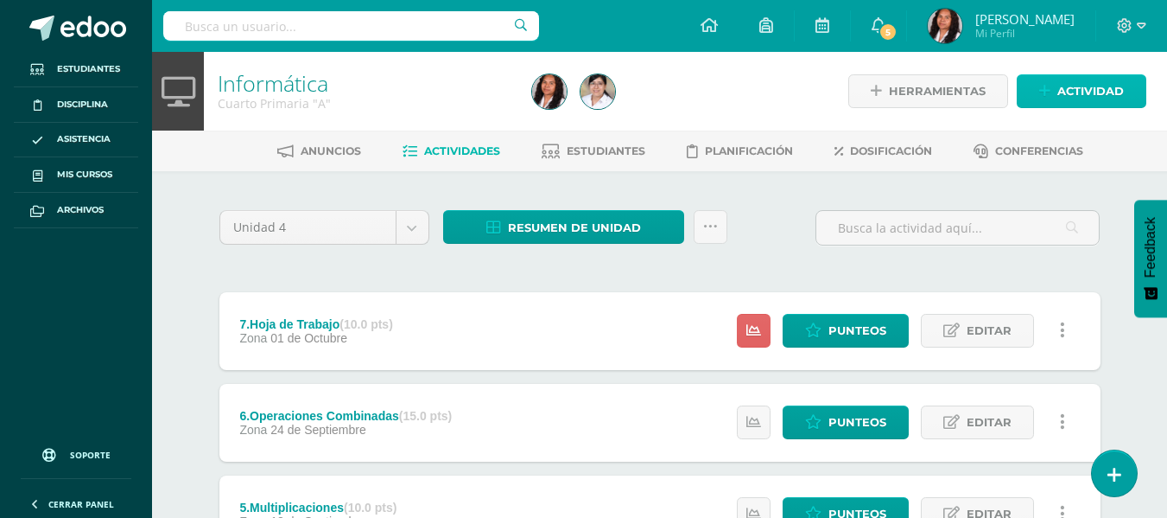
click at [1070, 89] on span "Actividad" at bounding box center [1091, 91] width 67 height 32
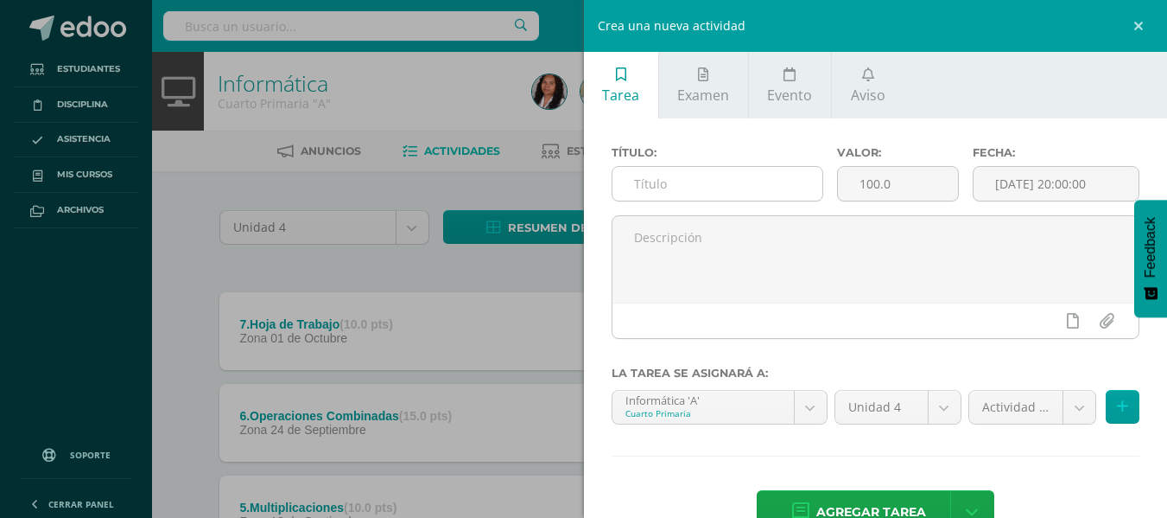
click at [732, 180] on input "text" at bounding box center [718, 184] width 210 height 34
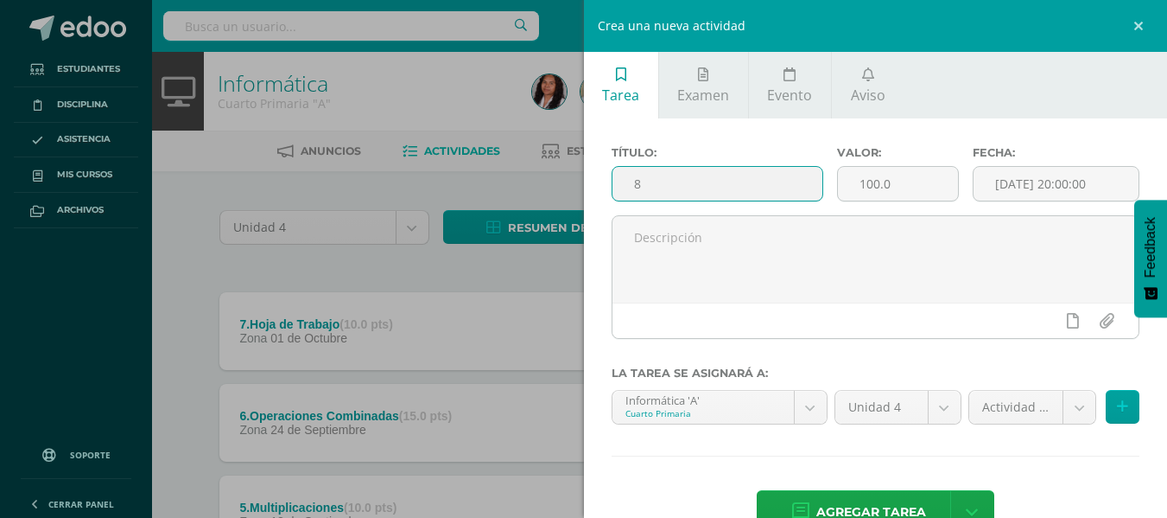
type input "8"
type input "8.Actividad de Cierre"
click at [871, 176] on input "100.0" at bounding box center [898, 184] width 120 height 34
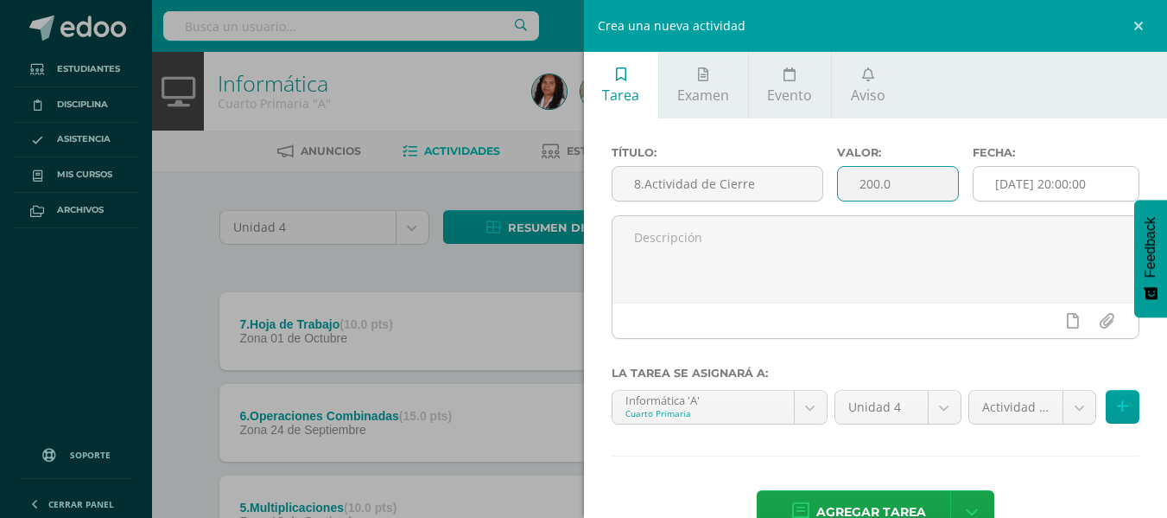
type input "200.0"
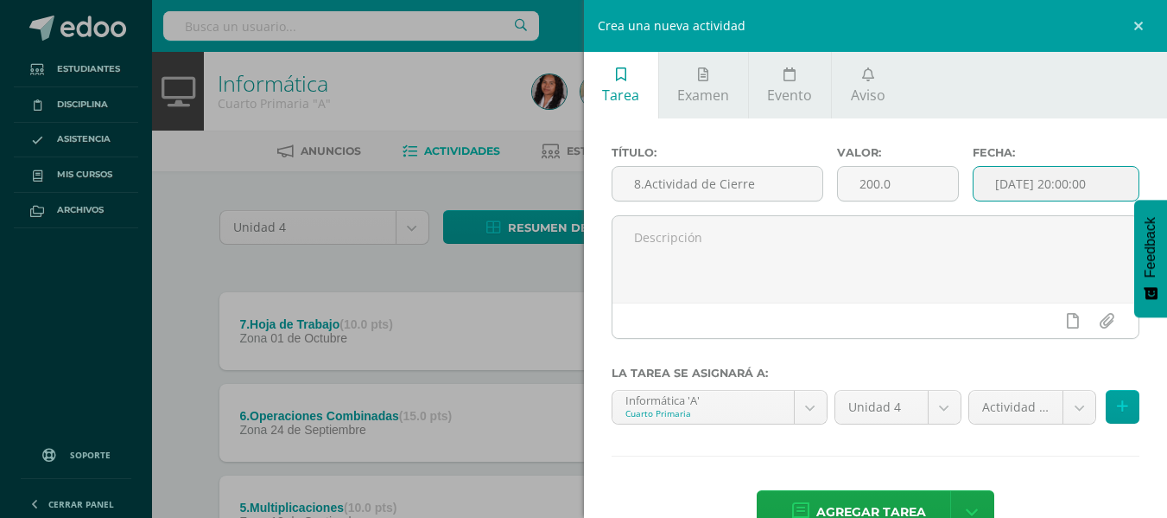
click at [1110, 183] on input "[DATE] 20:00:00" at bounding box center [1056, 184] width 165 height 34
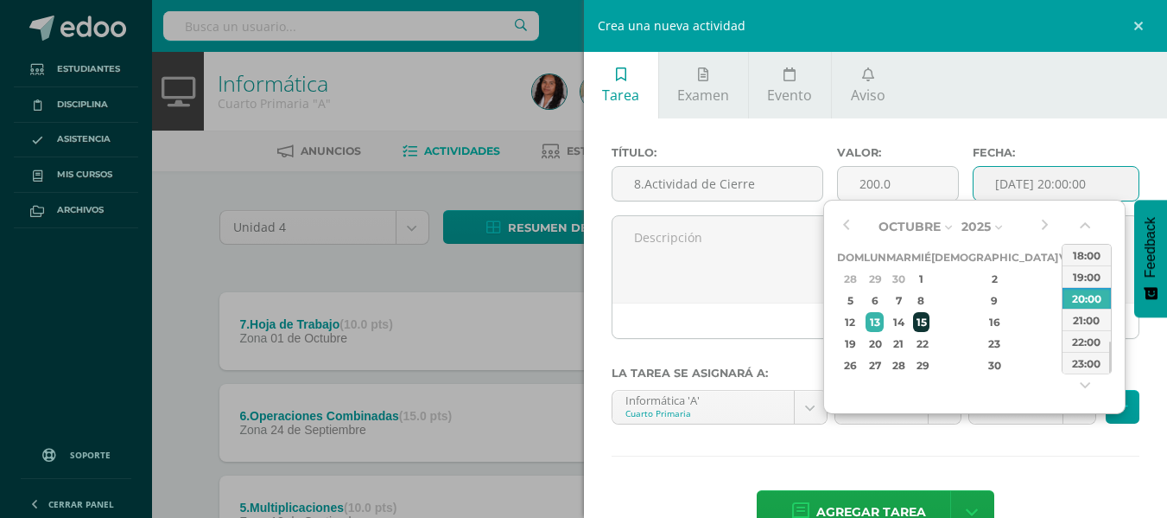
click at [929, 321] on div "15" at bounding box center [921, 322] width 16 height 20
type input "2025-10-15 20:00"
click at [929, 317] on div "15" at bounding box center [921, 322] width 16 height 20
click at [1078, 294] on div "20:00" at bounding box center [1087, 298] width 48 height 22
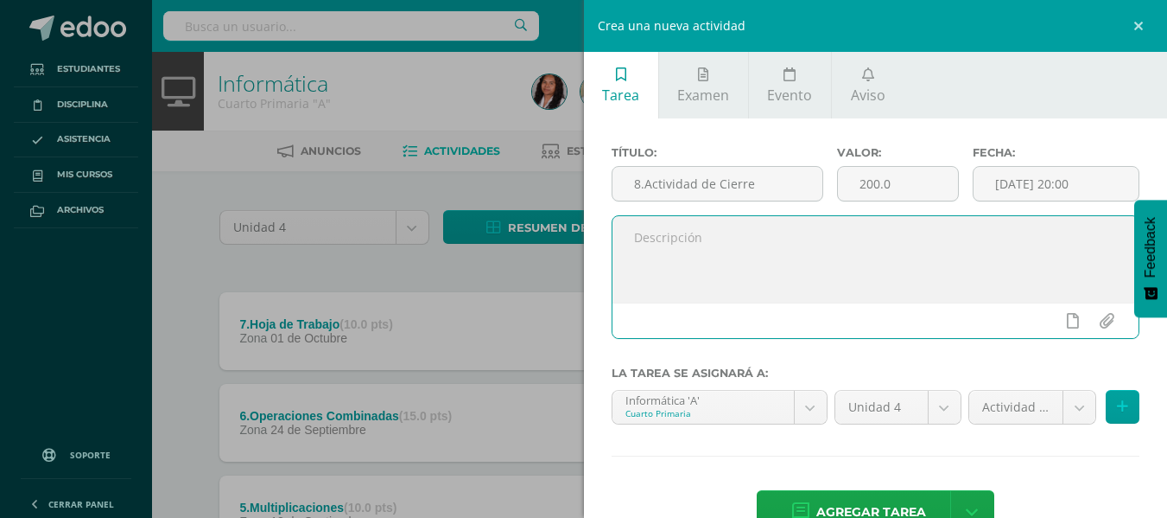
click at [715, 259] on textarea at bounding box center [876, 259] width 527 height 86
type textarea "Actividad de Cierre de IV Unidad"
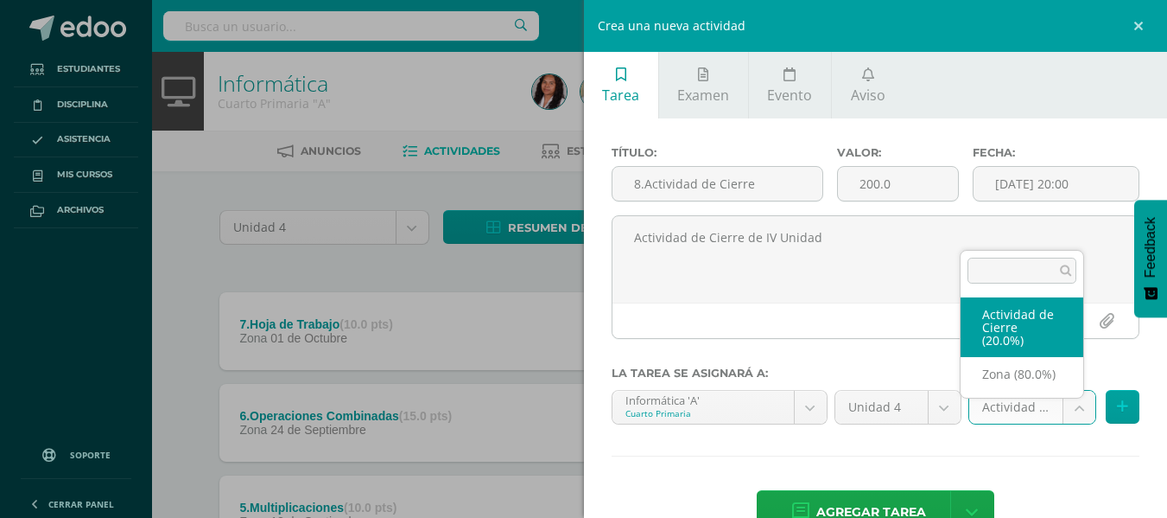
click at [1064, 408] on body "Estudiantes Disciplina Asistencia Mis cursos Archivos Soporte Ayuda Reportar un…" at bounding box center [583, 517] width 1167 height 1034
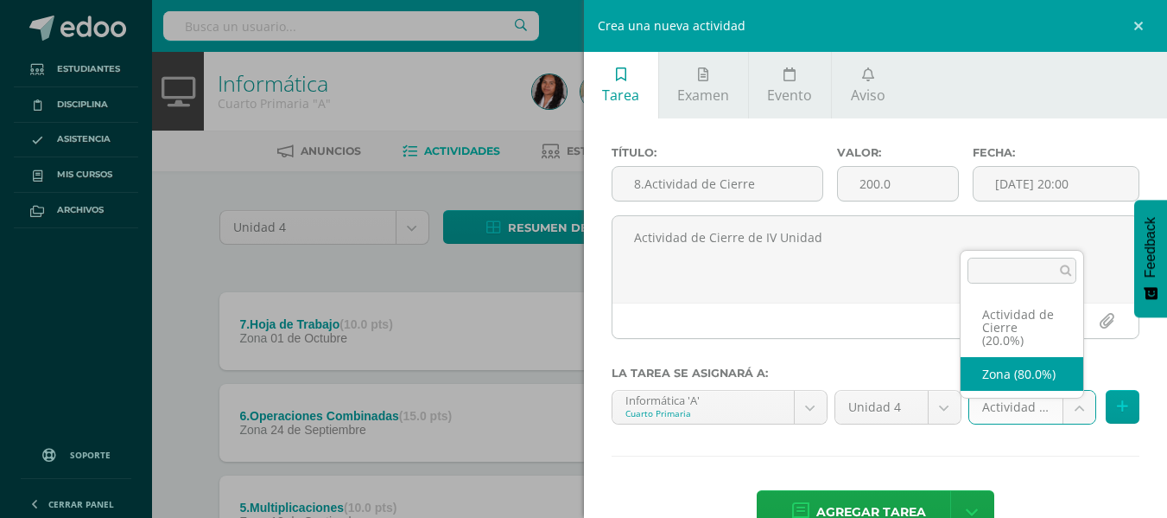
select select "106491"
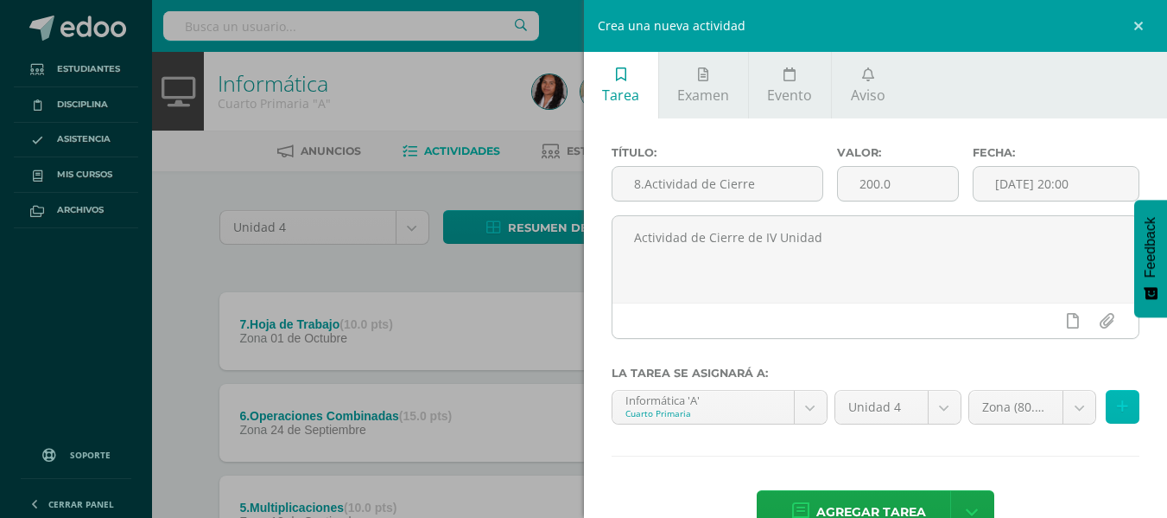
click at [1117, 410] on icon at bounding box center [1122, 406] width 11 height 15
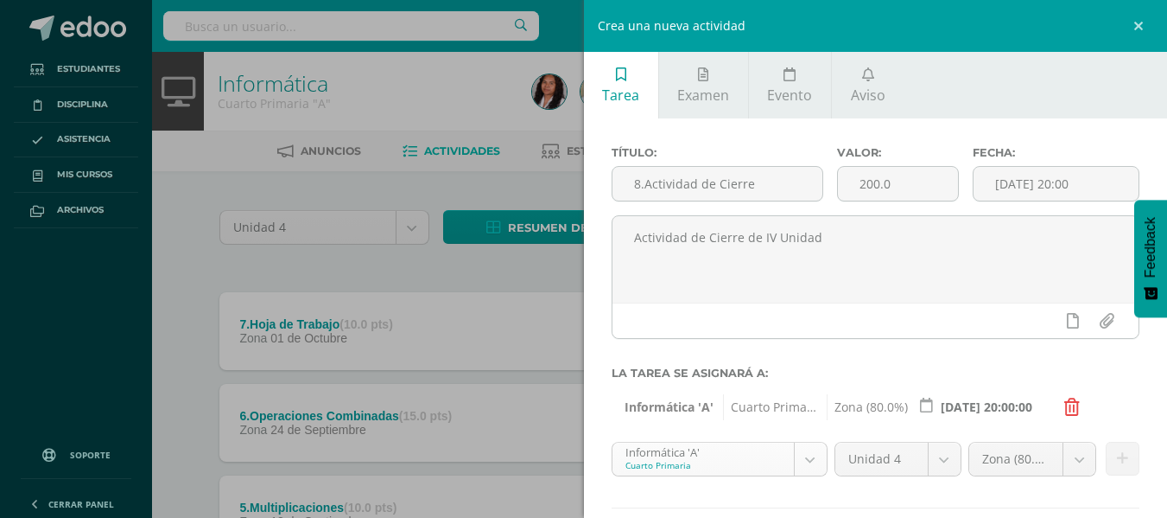
click at [800, 459] on body "Estudiantes Disciplina Asistencia Mis cursos Archivos Soporte Ayuda Reportar un…" at bounding box center [583, 517] width 1167 height 1034
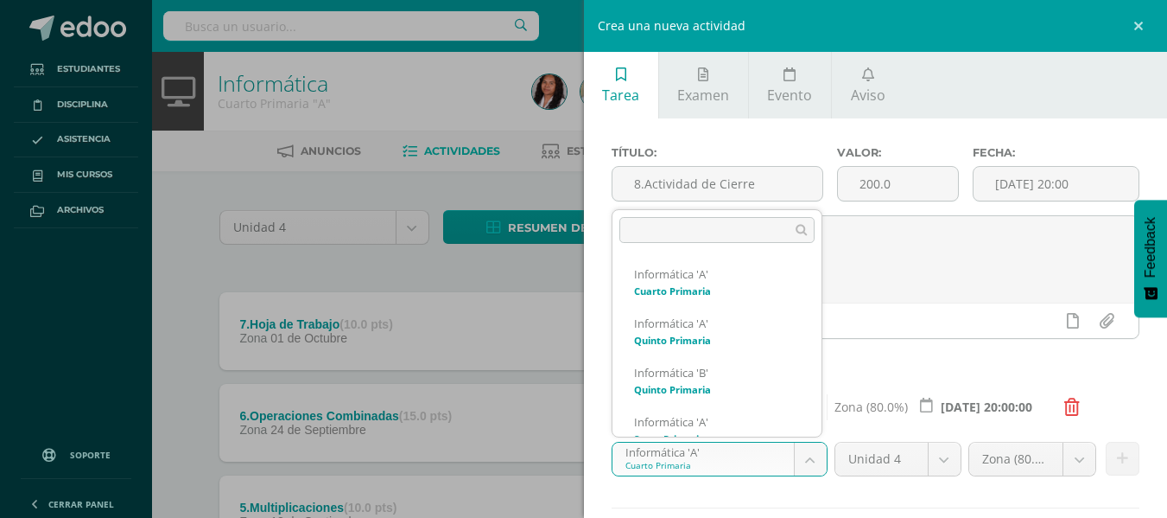
scroll to position [251, 0]
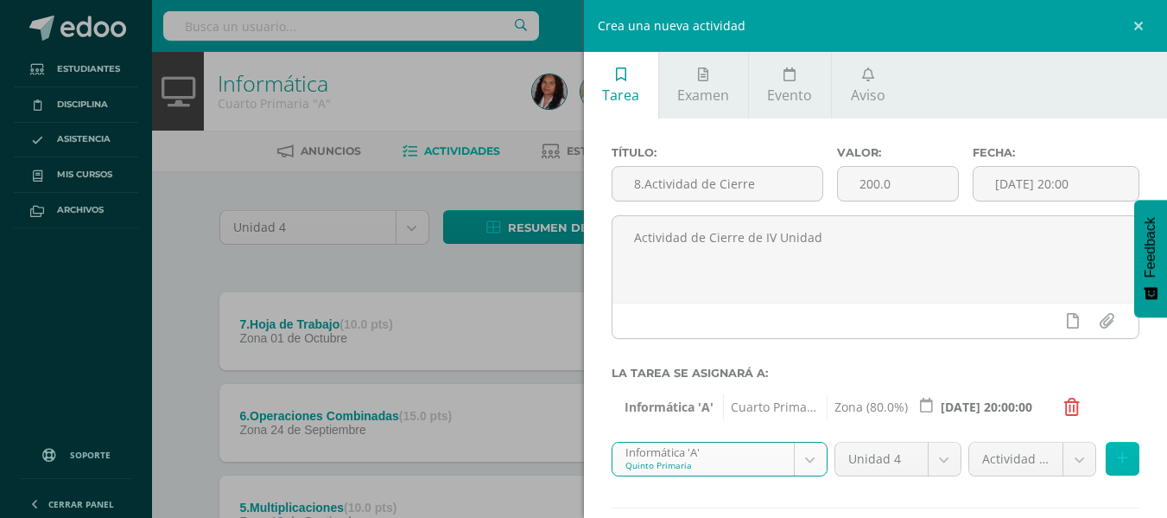
click at [1117, 458] on icon at bounding box center [1122, 458] width 11 height 15
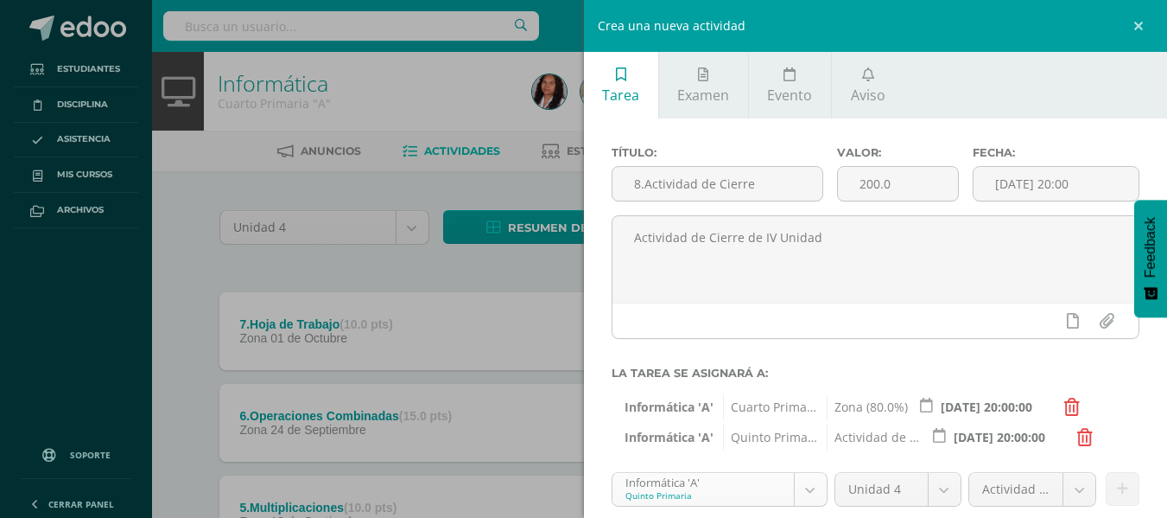
click at [792, 487] on body "Estudiantes Disciplina Asistencia Mis cursos Archivos Soporte Ayuda Reportar un…" at bounding box center [583, 517] width 1167 height 1034
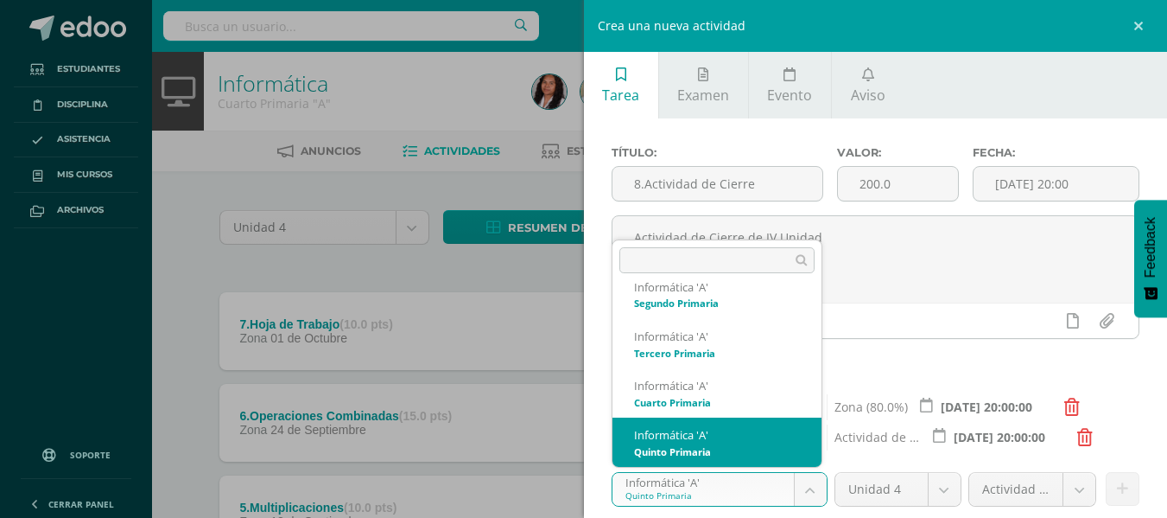
scroll to position [215, 0]
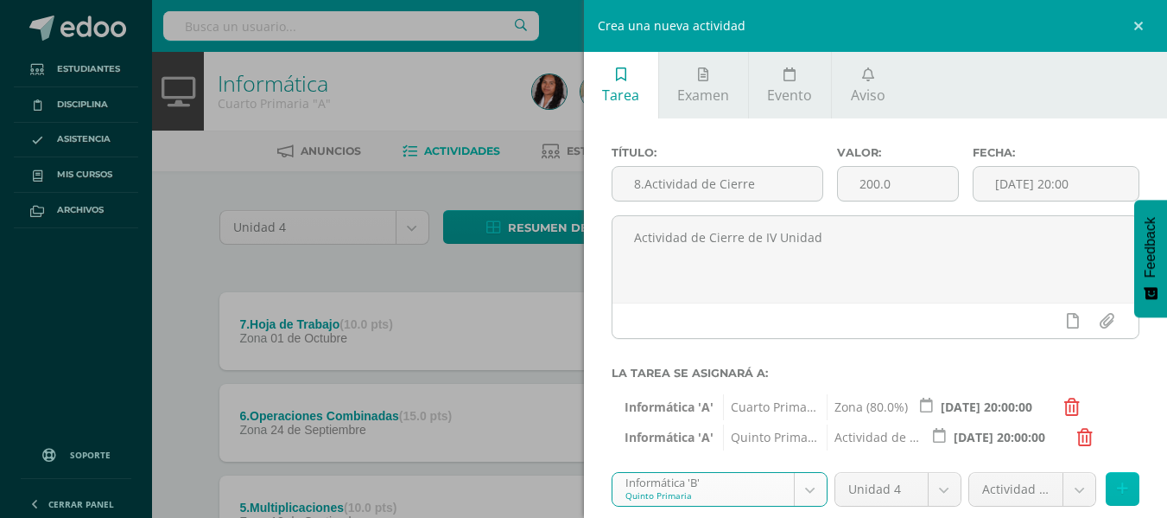
click at [1117, 487] on icon at bounding box center [1122, 488] width 11 height 15
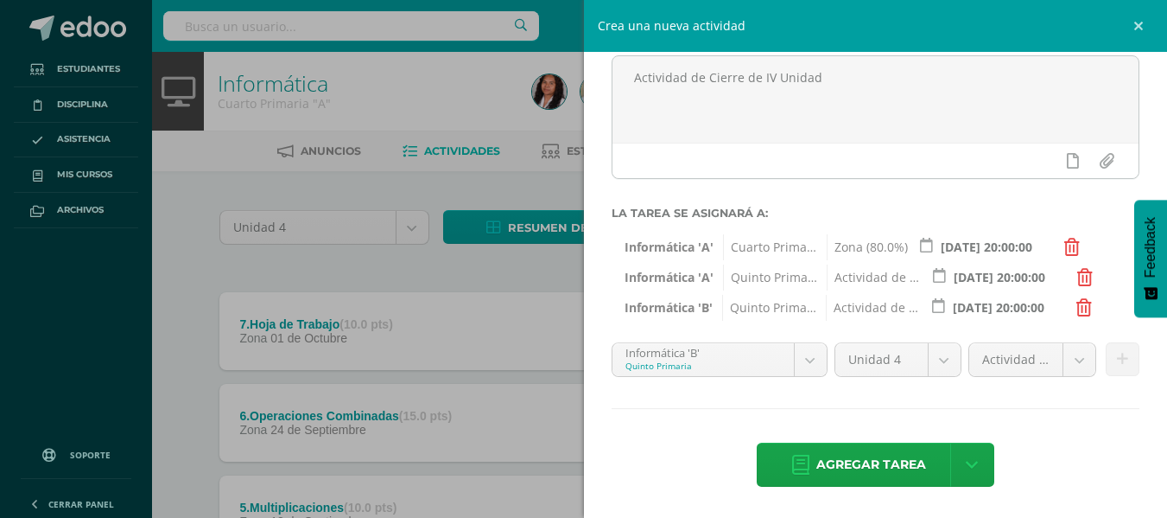
click at [808, 366] on body "Estudiantes Disciplina Asistencia Mis cursos Archivos Soporte Ayuda Reportar un…" at bounding box center [583, 517] width 1167 height 1034
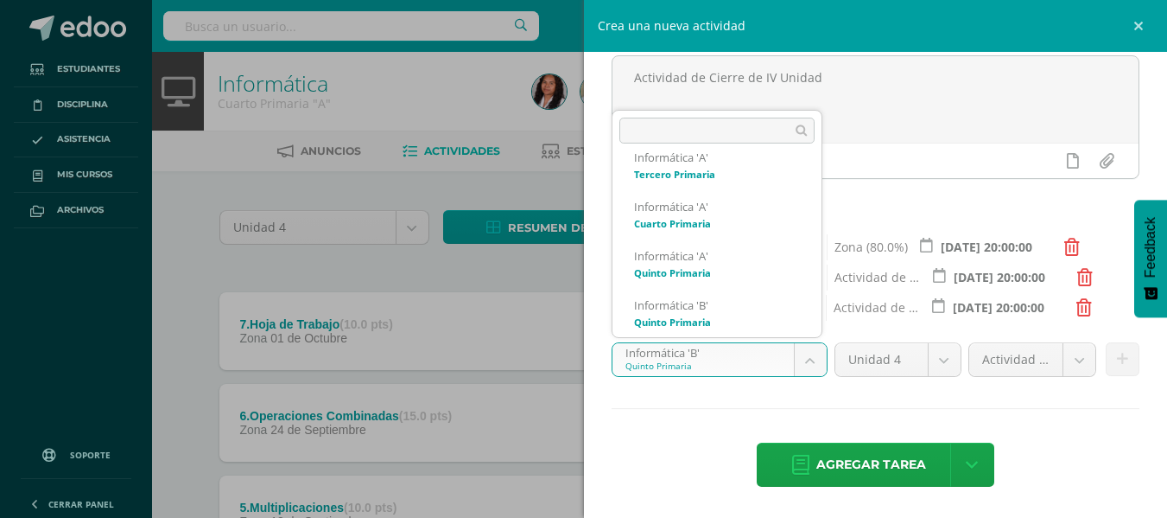
scroll to position [321, 0]
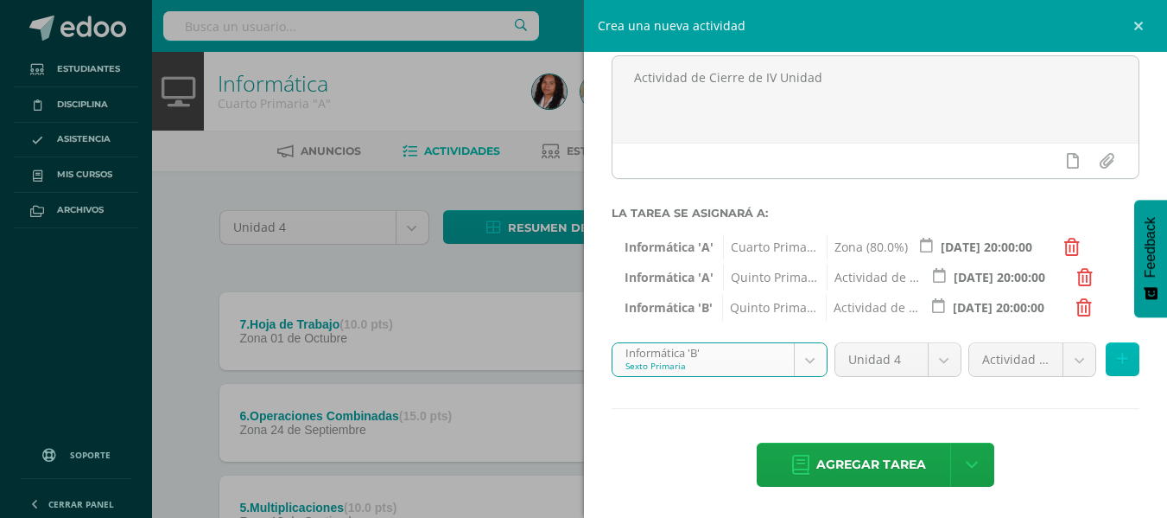
click at [1122, 358] on button at bounding box center [1123, 359] width 34 height 34
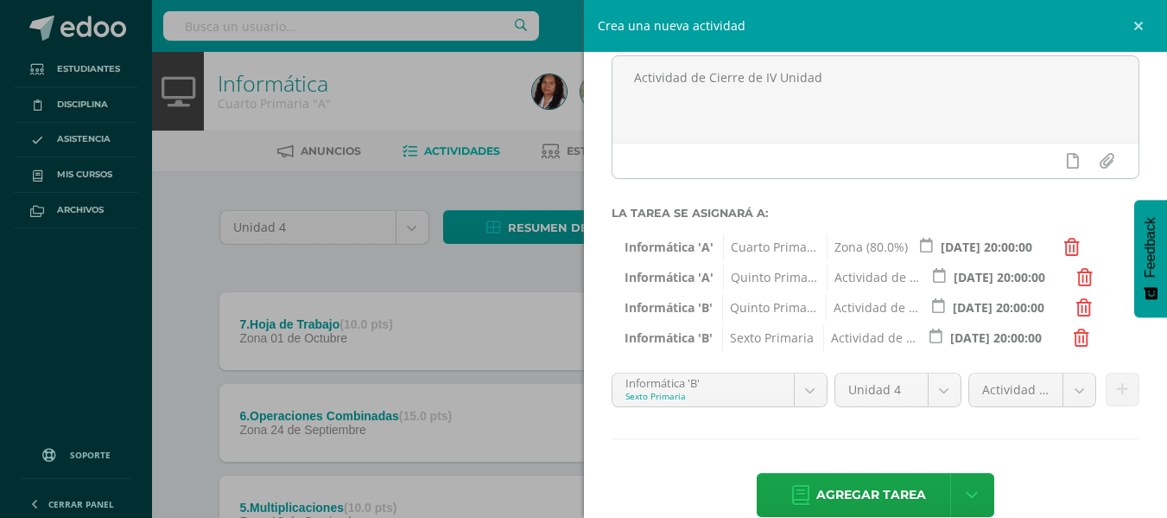
scroll to position [314, 0]
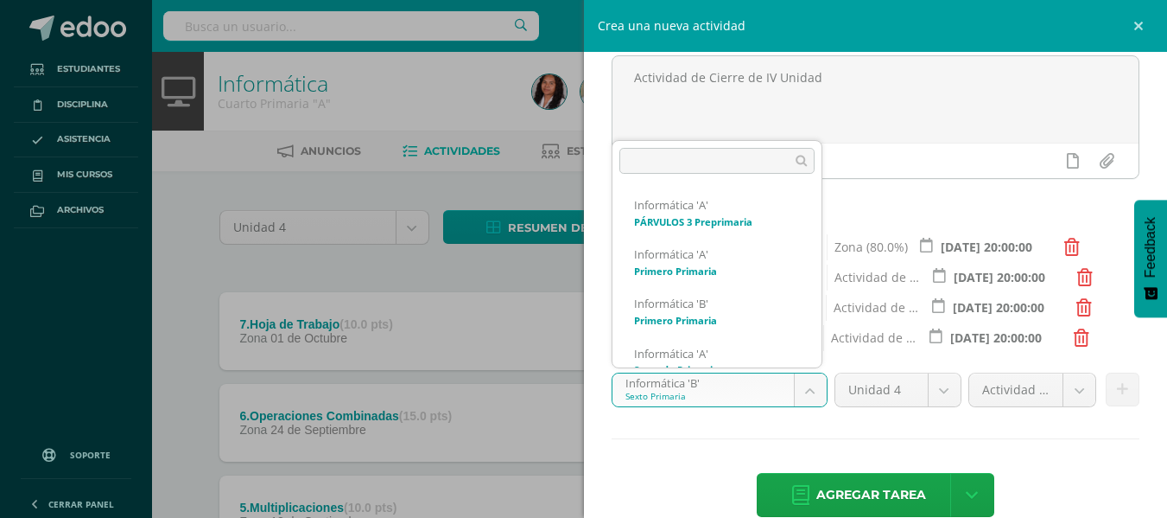
click at [805, 383] on body "Estudiantes Disciplina Asistencia Mis cursos Archivos Soporte Ayuda Reportar un…" at bounding box center [583, 517] width 1167 height 1034
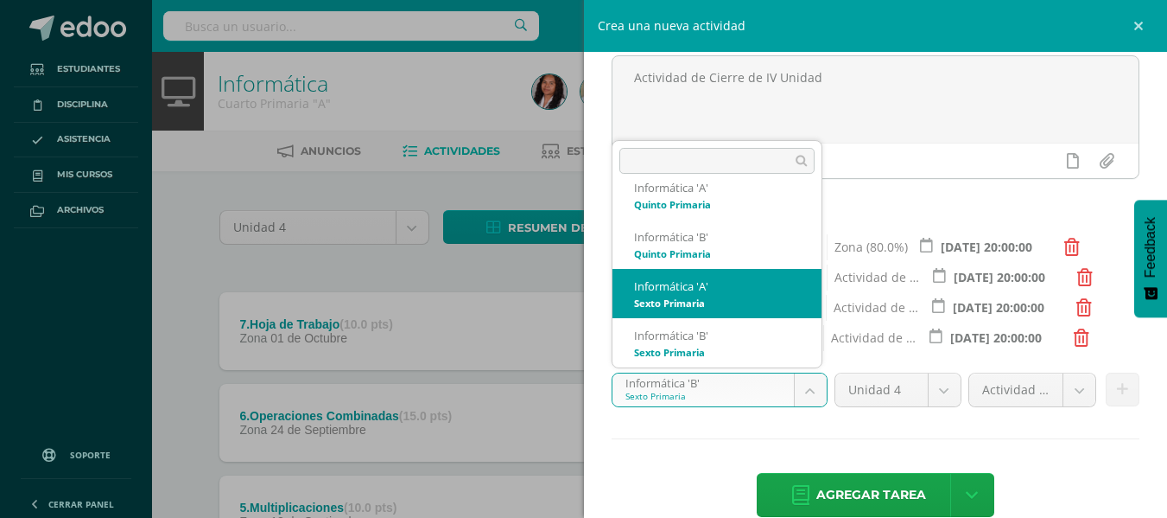
select select "94391"
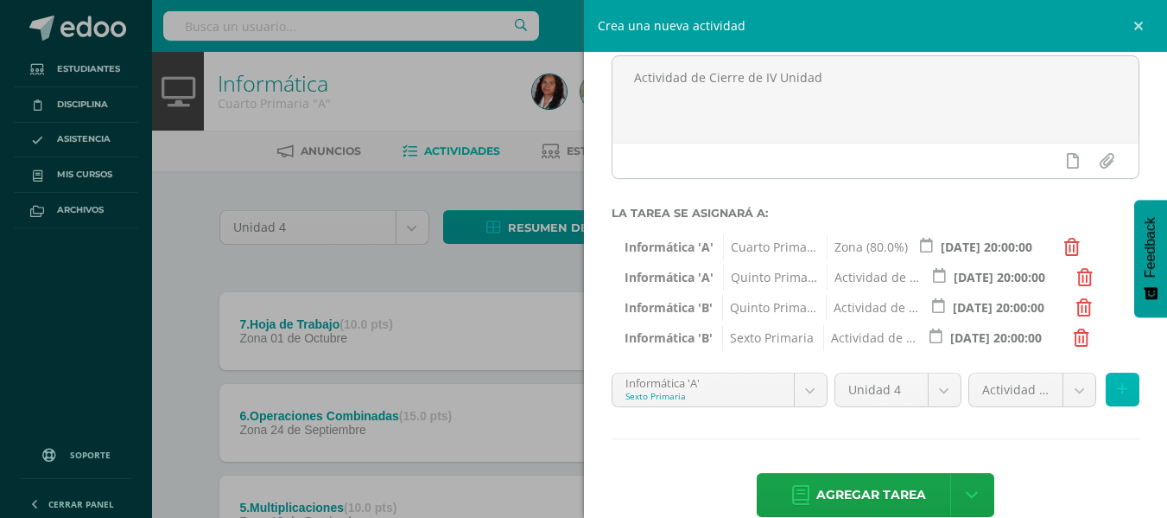
click at [1117, 390] on button at bounding box center [1123, 389] width 34 height 34
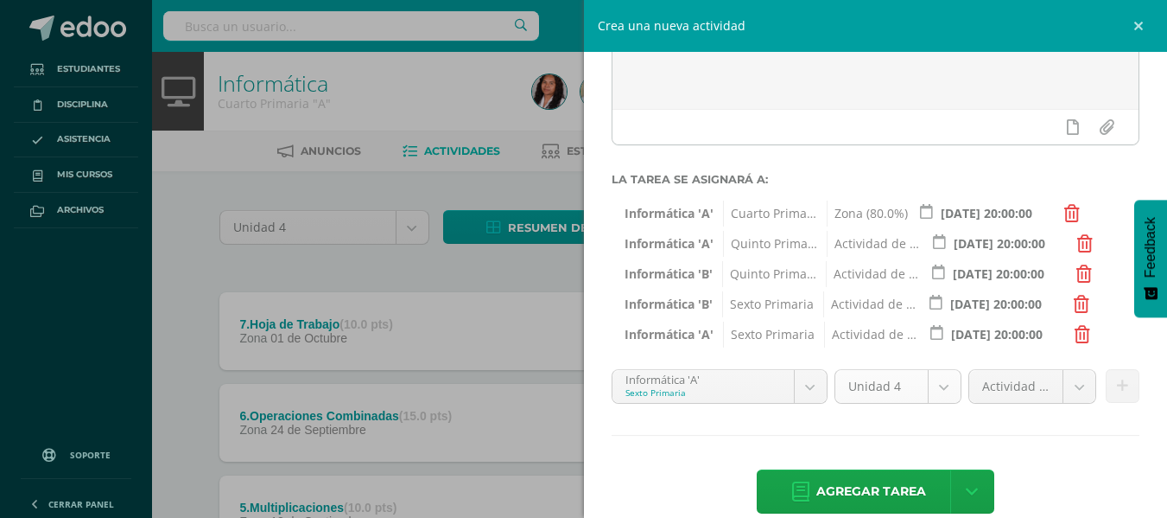
scroll to position [220, 0]
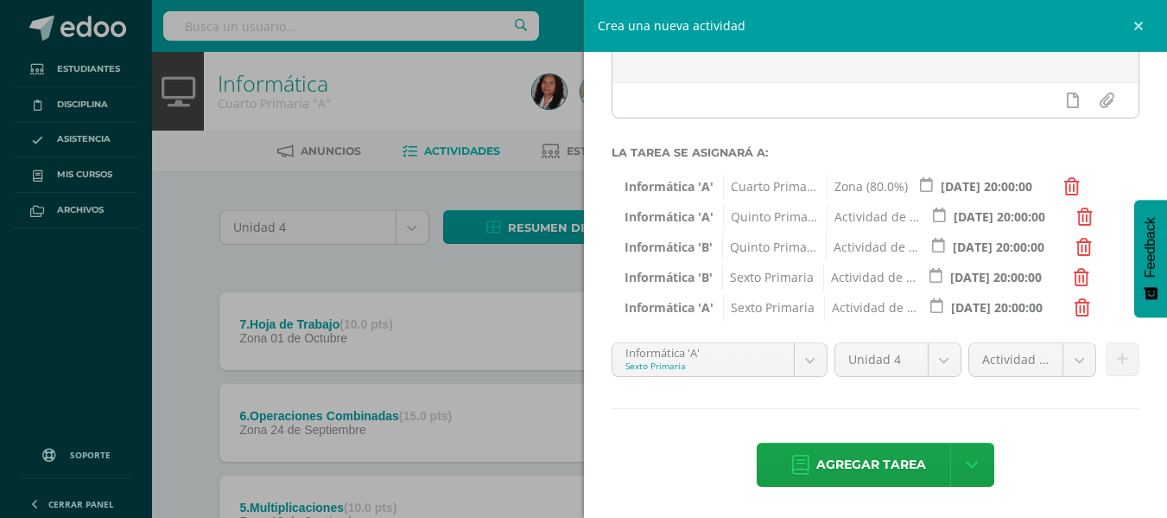
click at [894, 185] on span "Zona (80.0%)" at bounding box center [867, 187] width 81 height 26
click at [879, 196] on span "Zona (80.0%)" at bounding box center [867, 187] width 81 height 26
click at [795, 199] on span "Cuarto Primaria" at bounding box center [770, 187] width 94 height 26
click at [787, 188] on span "Cuarto Primaria" at bounding box center [770, 187] width 94 height 26
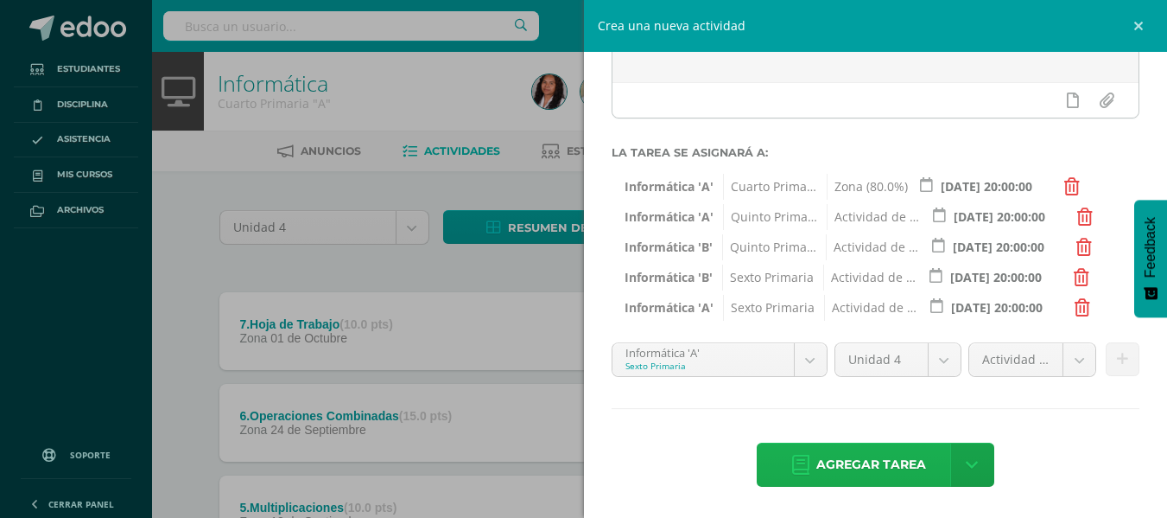
click at [876, 459] on span "Agregar tarea" at bounding box center [872, 464] width 110 height 42
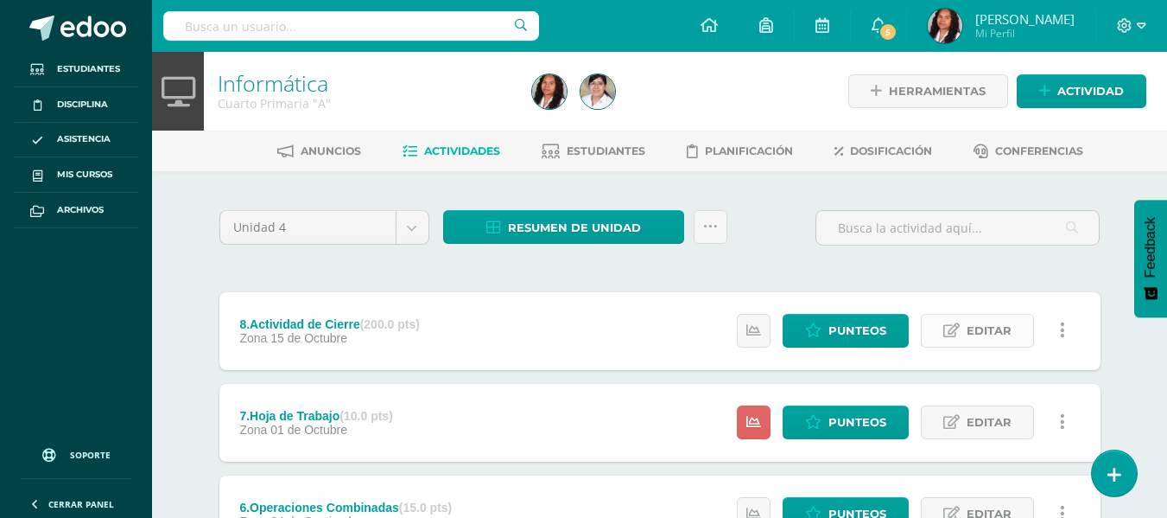
click at [983, 327] on span "Editar" at bounding box center [989, 331] width 45 height 32
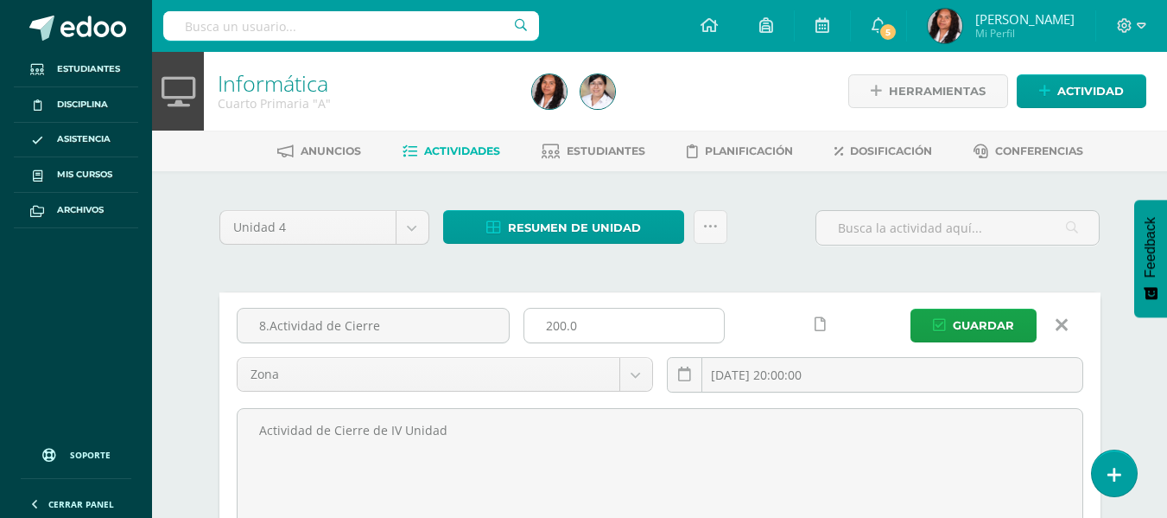
click at [559, 325] on input "200.0" at bounding box center [625, 326] width 200 height 34
type input "20.0"
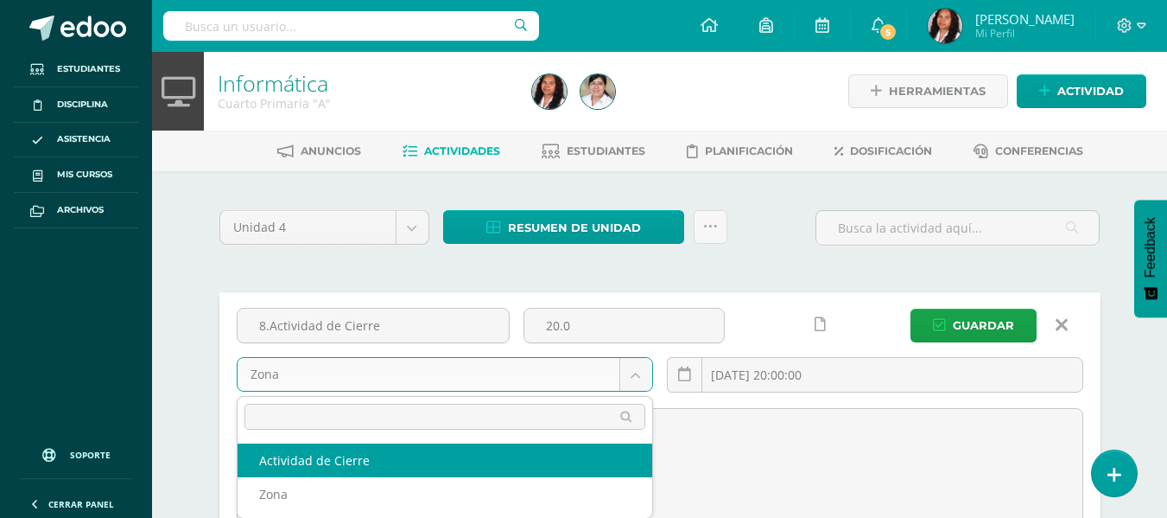
select select "106492"
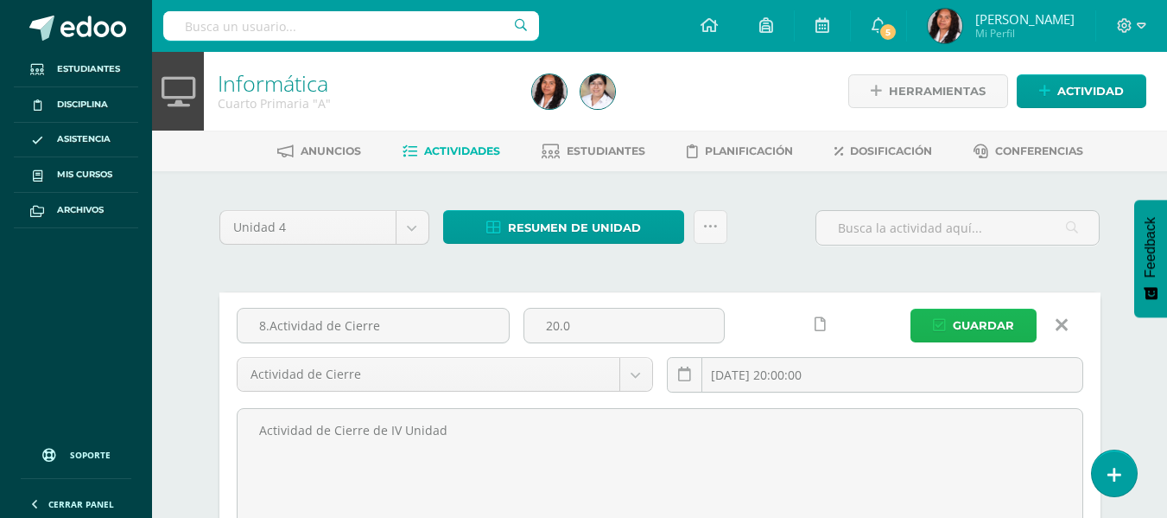
click at [1015, 325] on span "Guardar" at bounding box center [983, 325] width 61 height 32
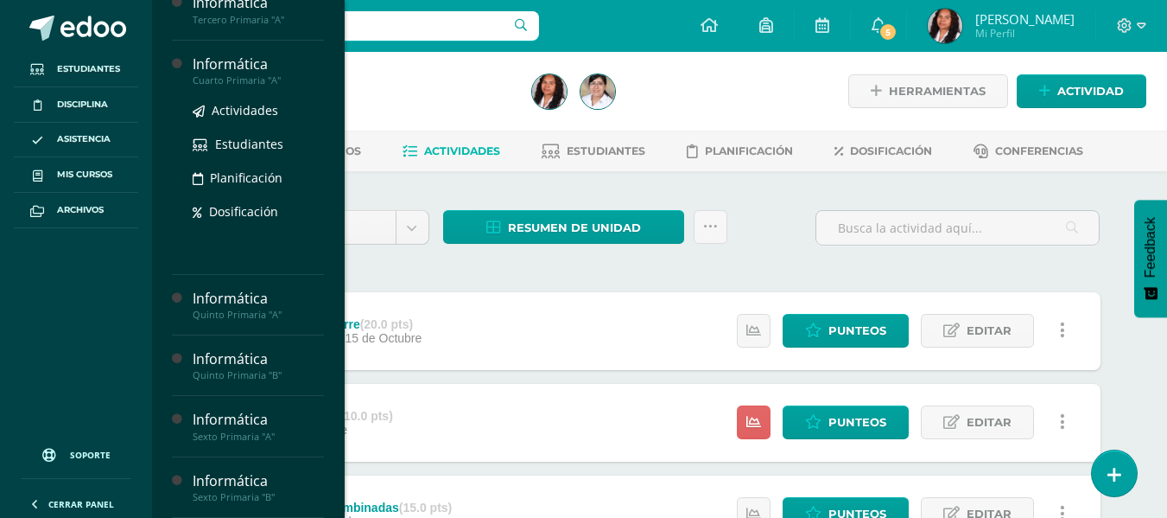
scroll to position [275, 0]
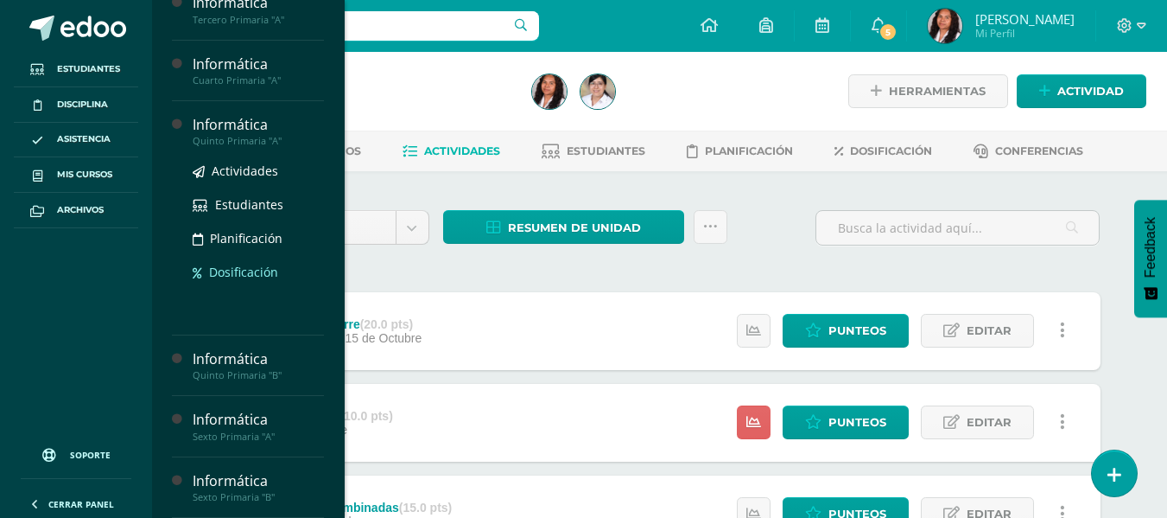
click at [234, 281] on ul "Actividades Estudiantes Planificación Dosificación" at bounding box center [258, 221] width 131 height 121
click at [251, 133] on div "Informática" at bounding box center [258, 125] width 131 height 20
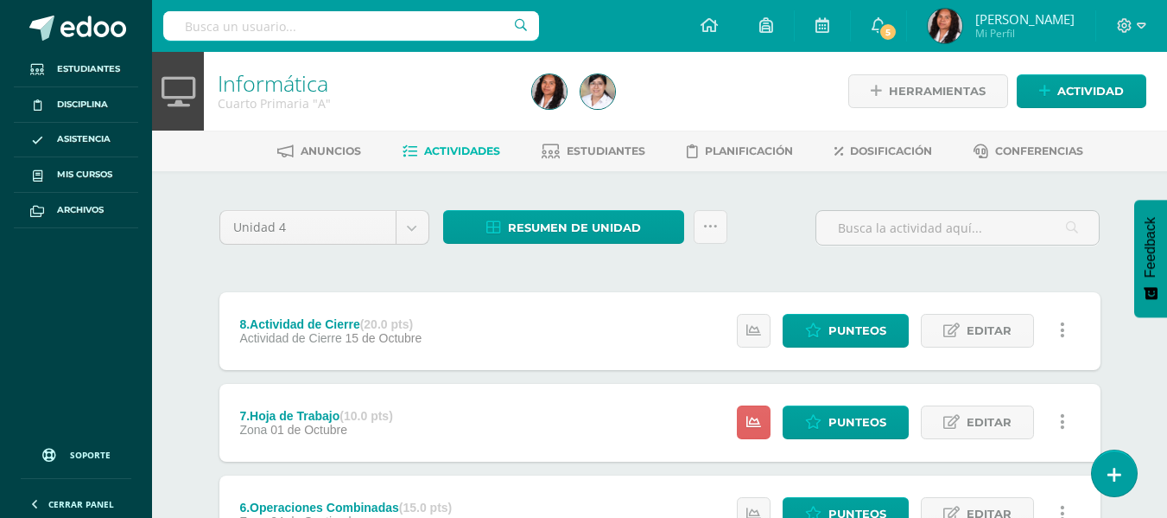
scroll to position [100, 0]
click at [1010, 323] on span "Editar" at bounding box center [989, 331] width 45 height 32
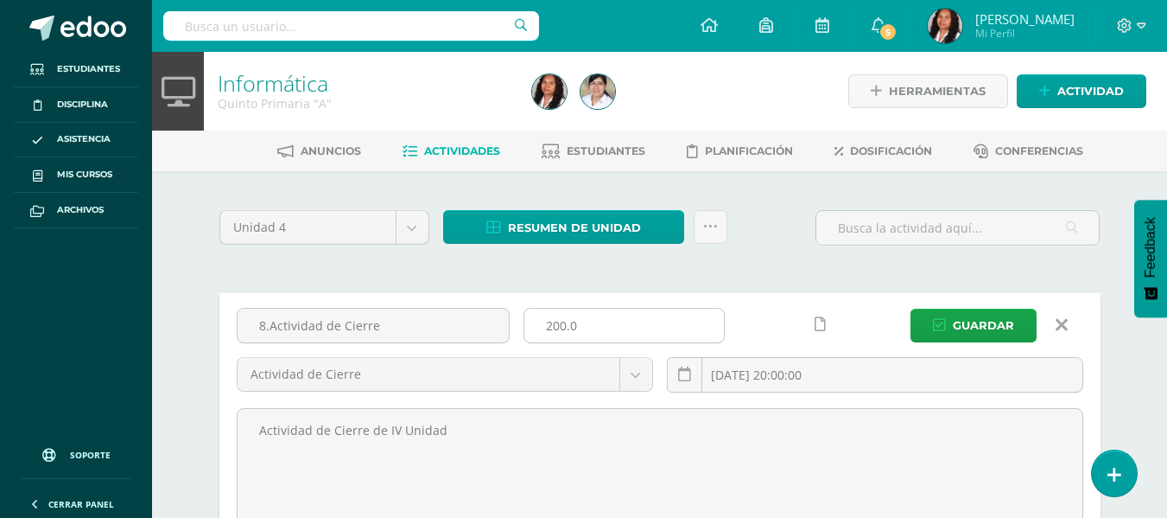
drag, startPoint x: 556, startPoint y: 327, endPoint x: 559, endPoint y: 318, distance: 9.3
click at [557, 324] on input "200.0" at bounding box center [625, 326] width 200 height 34
type input "20.0"
click at [977, 309] on button "Guardar" at bounding box center [974, 326] width 126 height 34
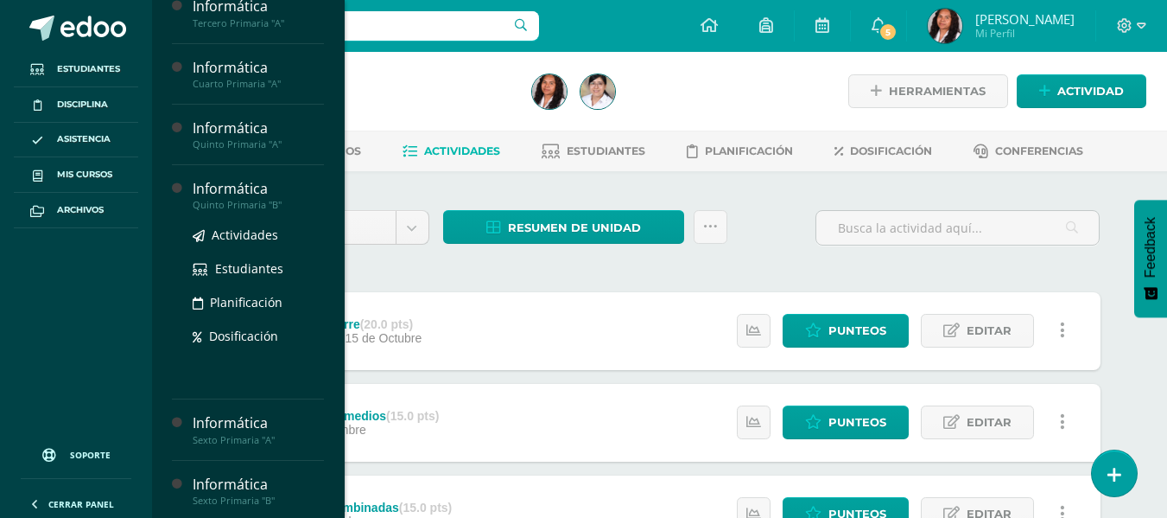
scroll to position [259, 0]
click at [258, 211] on div "Quinto Primaria "B"" at bounding box center [258, 205] width 131 height 12
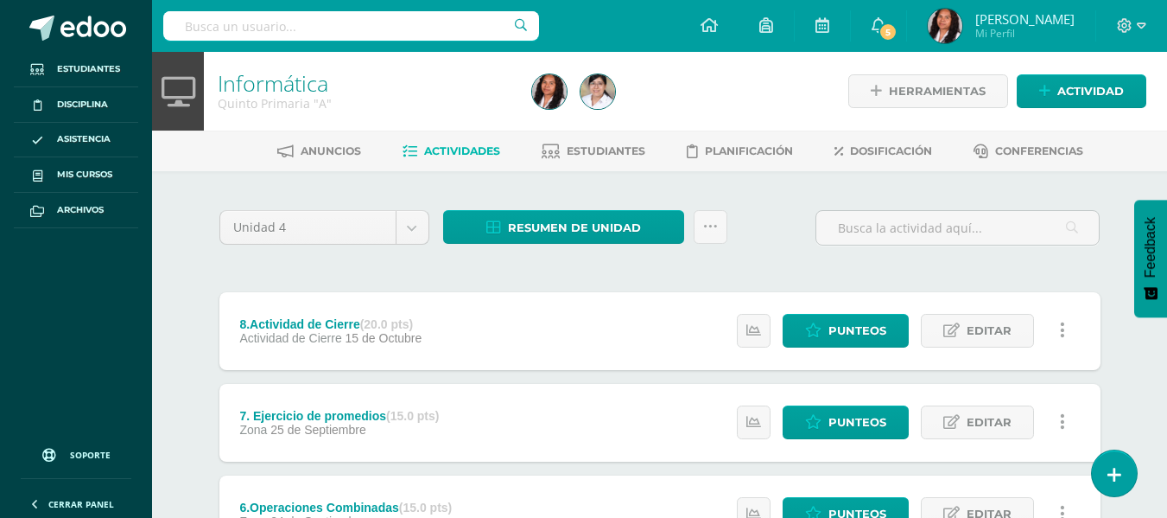
scroll to position [100, 0]
click at [986, 325] on span "Editar" at bounding box center [989, 331] width 45 height 32
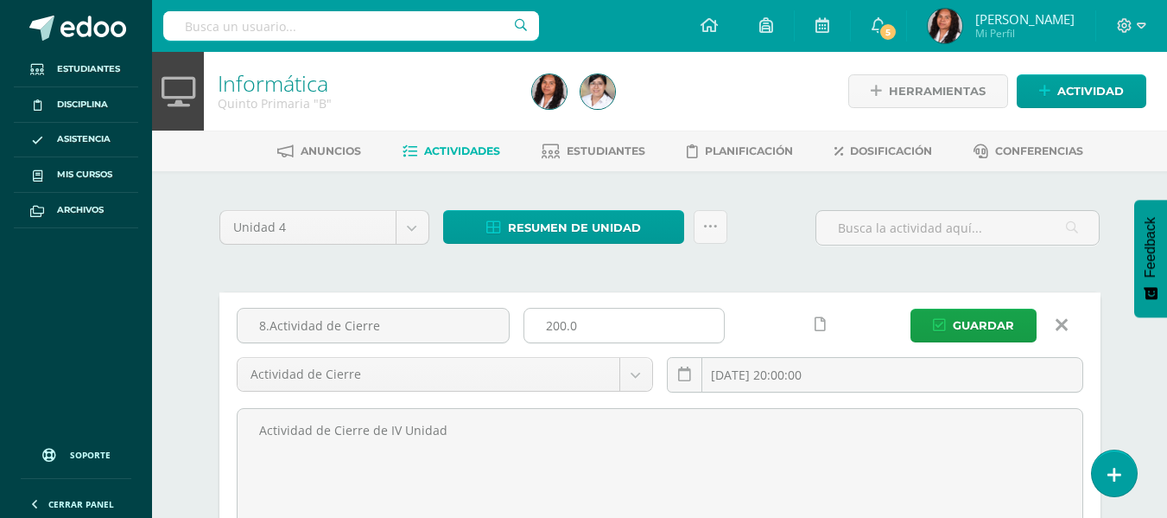
click at [555, 318] on input "200.0" at bounding box center [625, 326] width 200 height 34
type input "20.0"
click at [978, 315] on span "Guardar" at bounding box center [983, 325] width 61 height 32
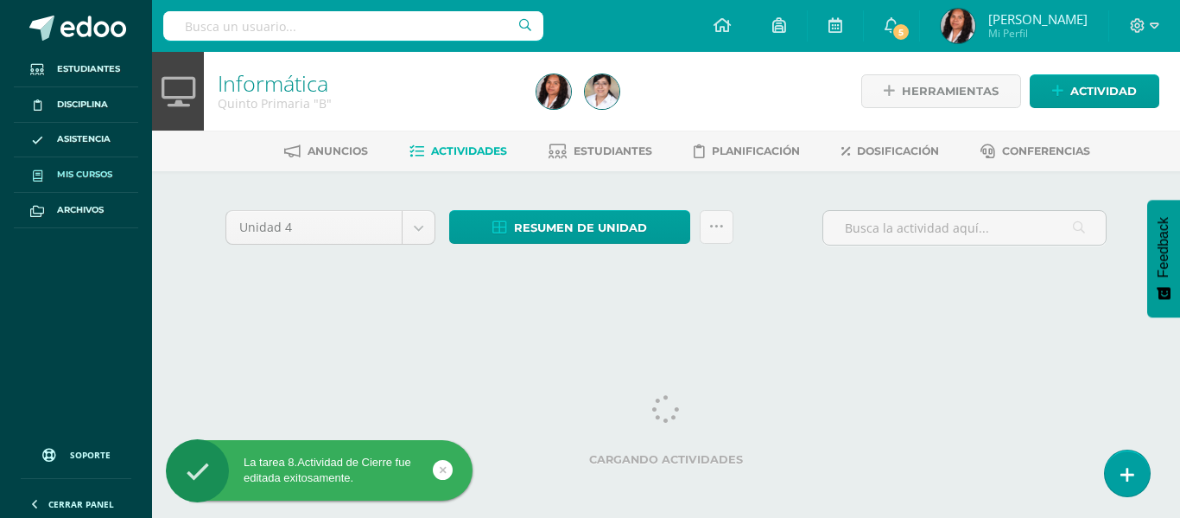
drag, startPoint x: 0, startPoint y: 0, endPoint x: 86, endPoint y: 174, distance: 193.6
click at [86, 174] on span "Mis cursos" at bounding box center [84, 175] width 55 height 14
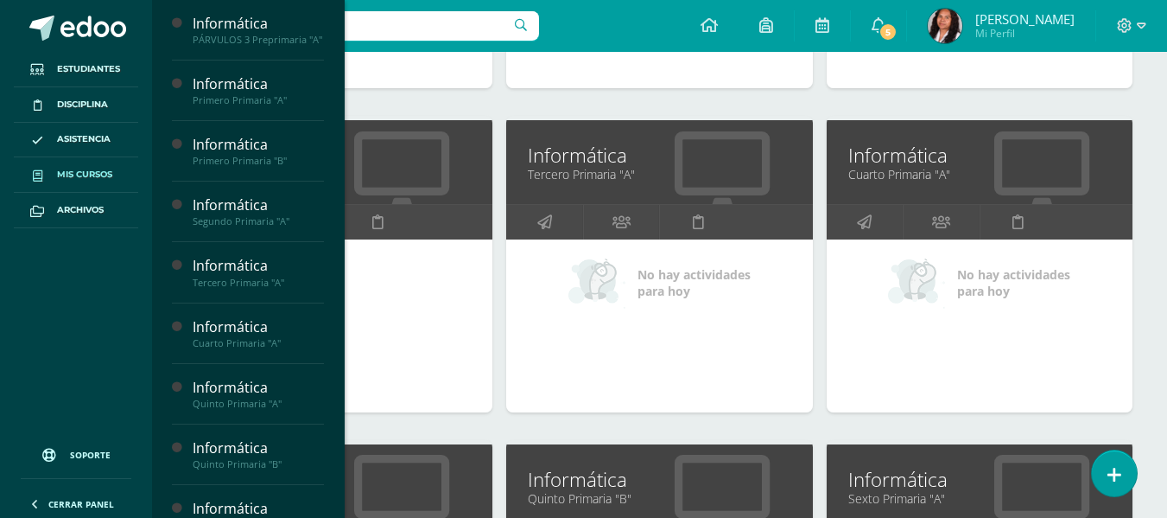
scroll to position [778, 0]
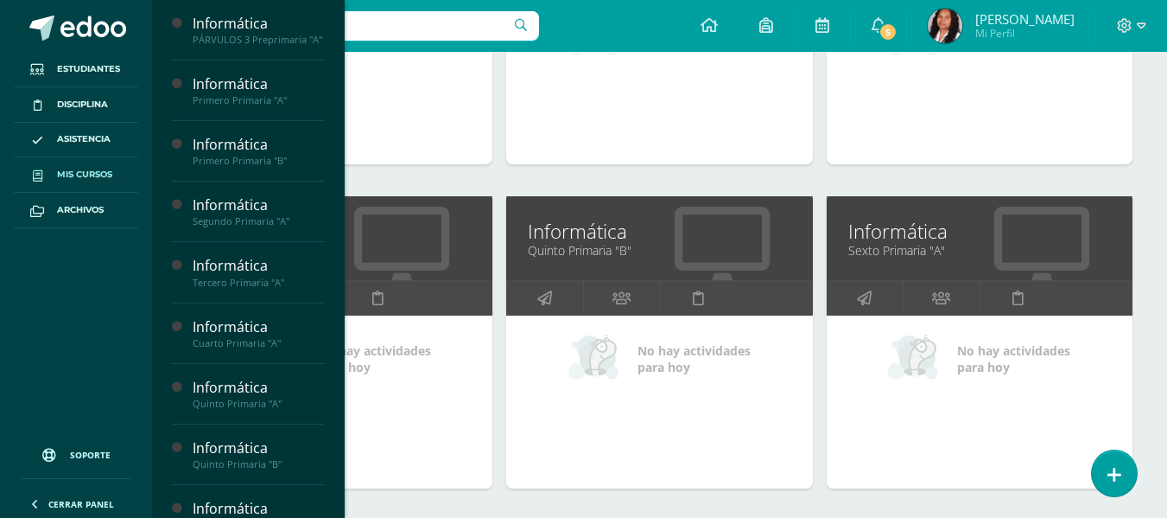
click at [915, 225] on link "Informática" at bounding box center [980, 231] width 263 height 27
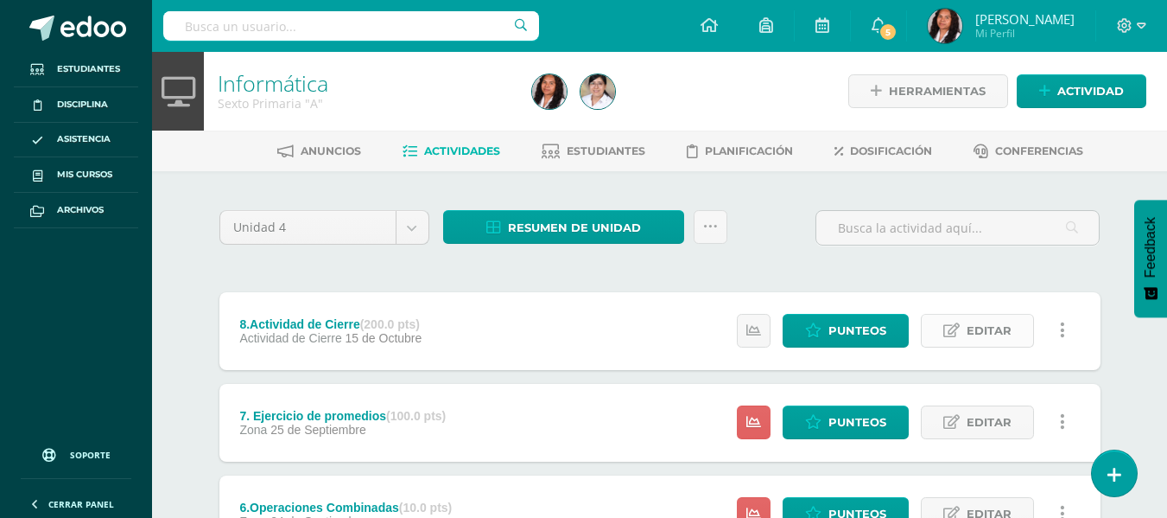
click at [998, 324] on span "Editar" at bounding box center [989, 331] width 45 height 32
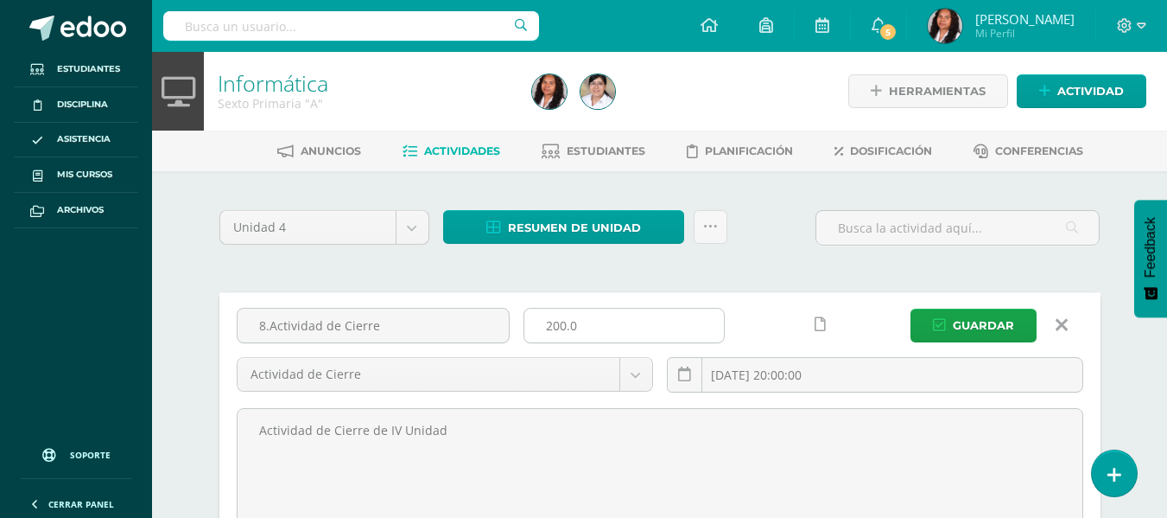
click at [557, 330] on input "200.0" at bounding box center [625, 326] width 200 height 34
type input "20.0"
click at [964, 313] on span "Guardar" at bounding box center [983, 325] width 61 height 32
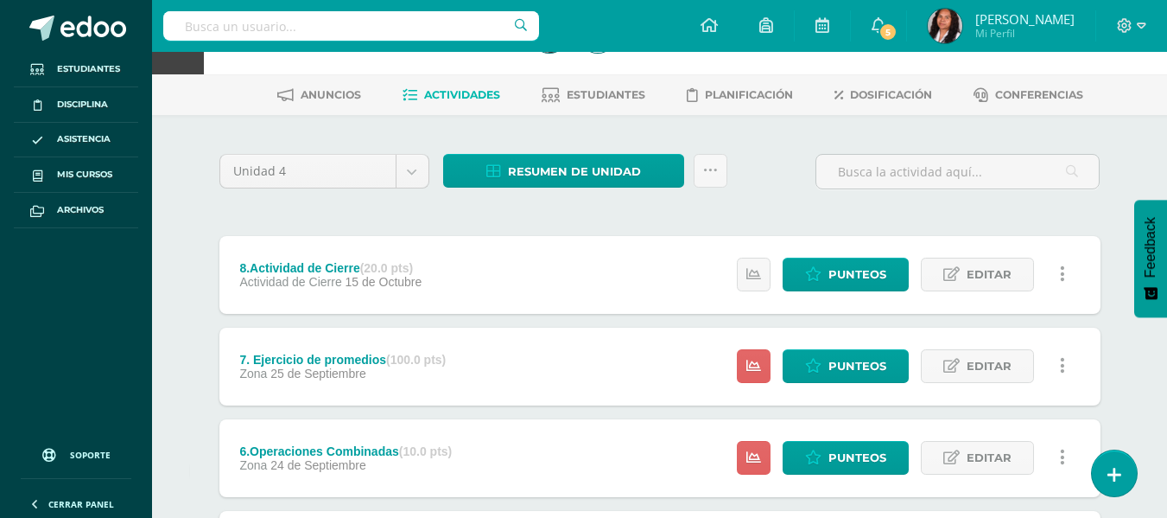
scroll to position [86, 0]
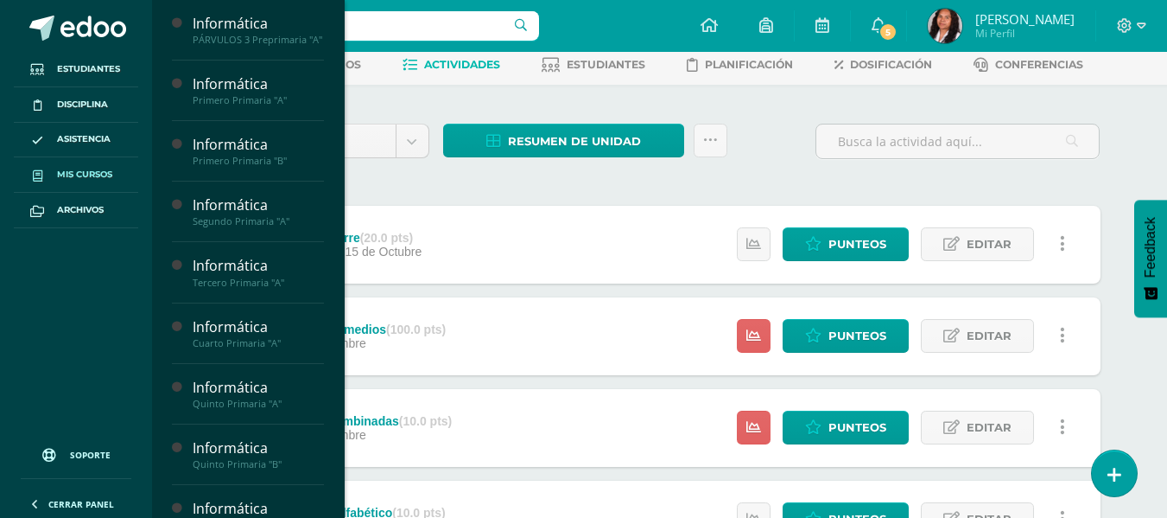
click at [107, 174] on span "Mis cursos" at bounding box center [84, 175] width 55 height 14
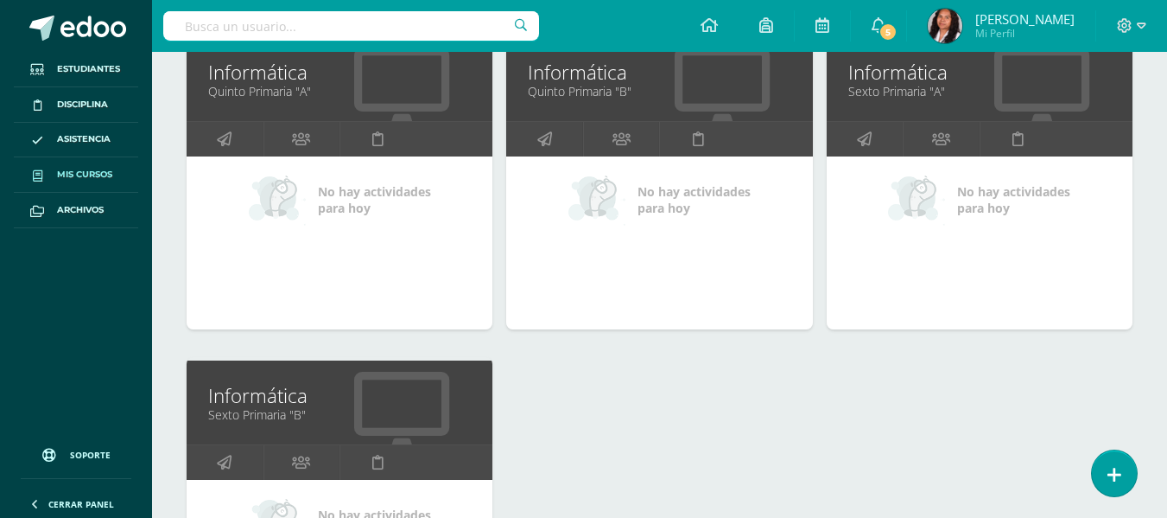
scroll to position [1037, 0]
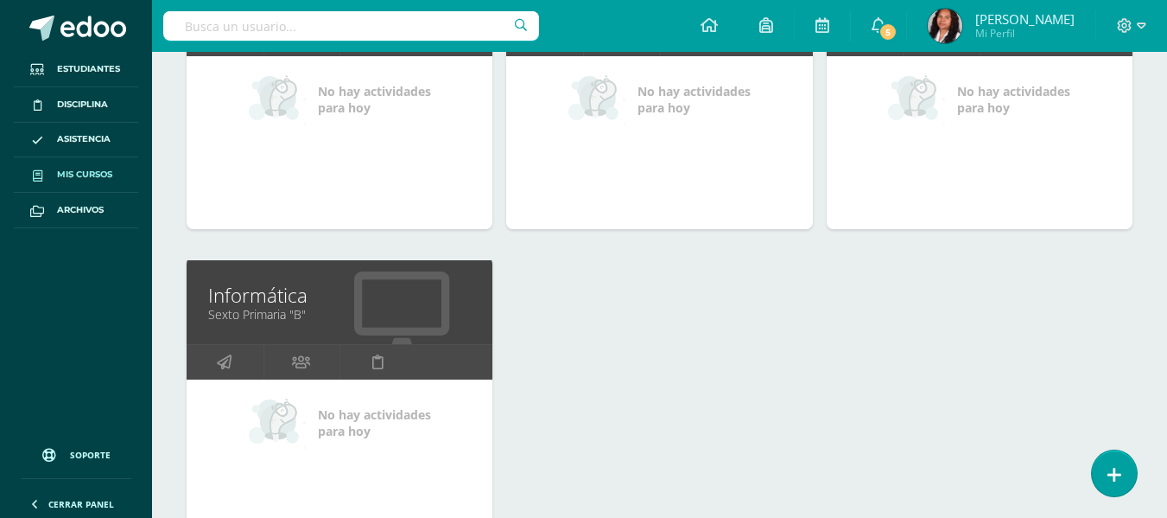
click at [346, 325] on div at bounding box center [401, 303] width 181 height 116
click at [271, 296] on link "Informática" at bounding box center [339, 295] width 263 height 27
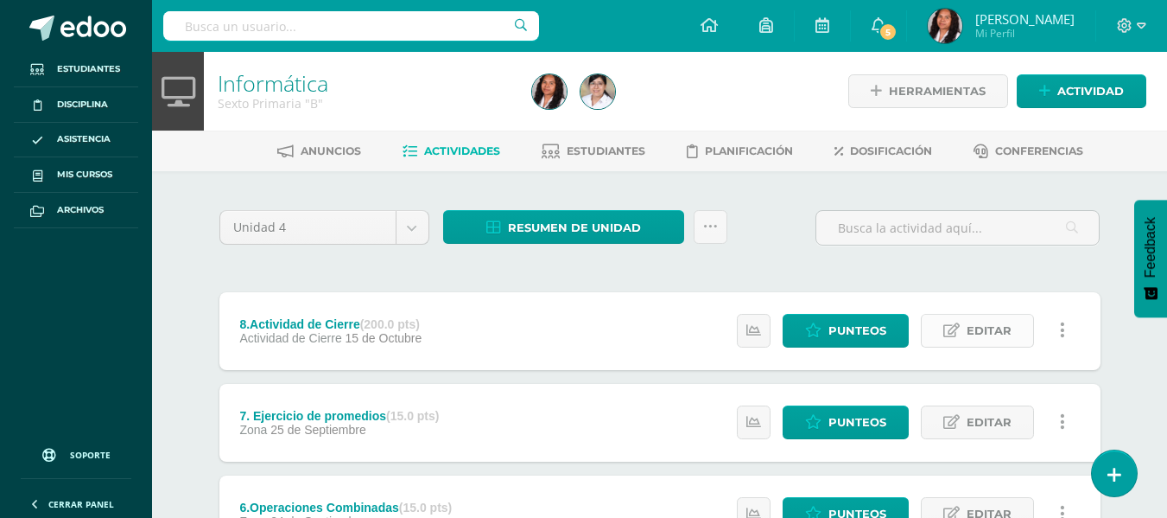
click at [996, 334] on span "Editar" at bounding box center [989, 331] width 45 height 32
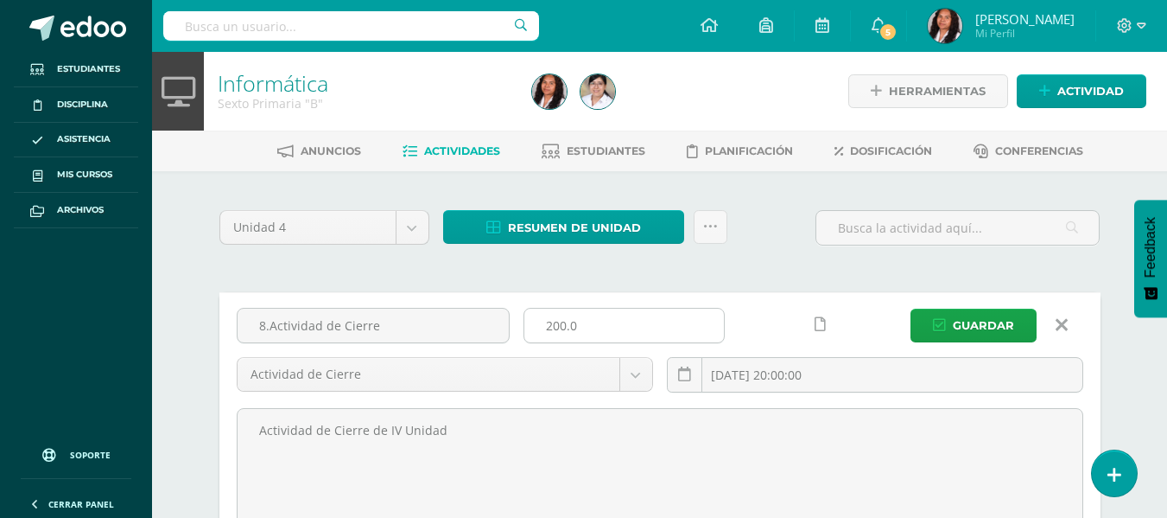
click at [549, 328] on input "200.0" at bounding box center [625, 326] width 200 height 34
type input "20.0"
click at [911, 309] on button "Guardar" at bounding box center [974, 326] width 126 height 34
click at [978, 329] on span "Guardar" at bounding box center [983, 325] width 61 height 32
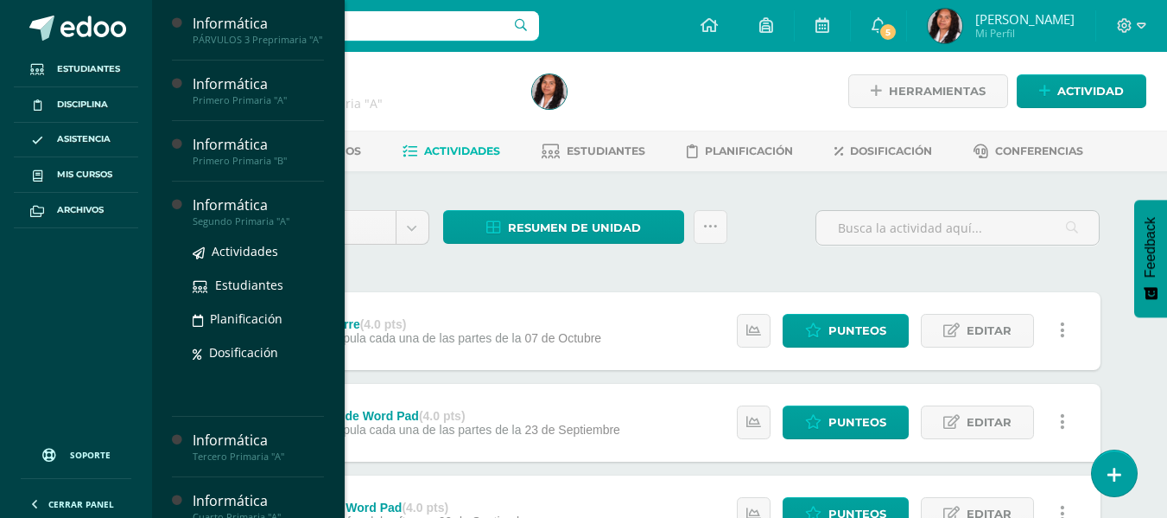
click at [256, 215] on div "Informática" at bounding box center [258, 205] width 131 height 20
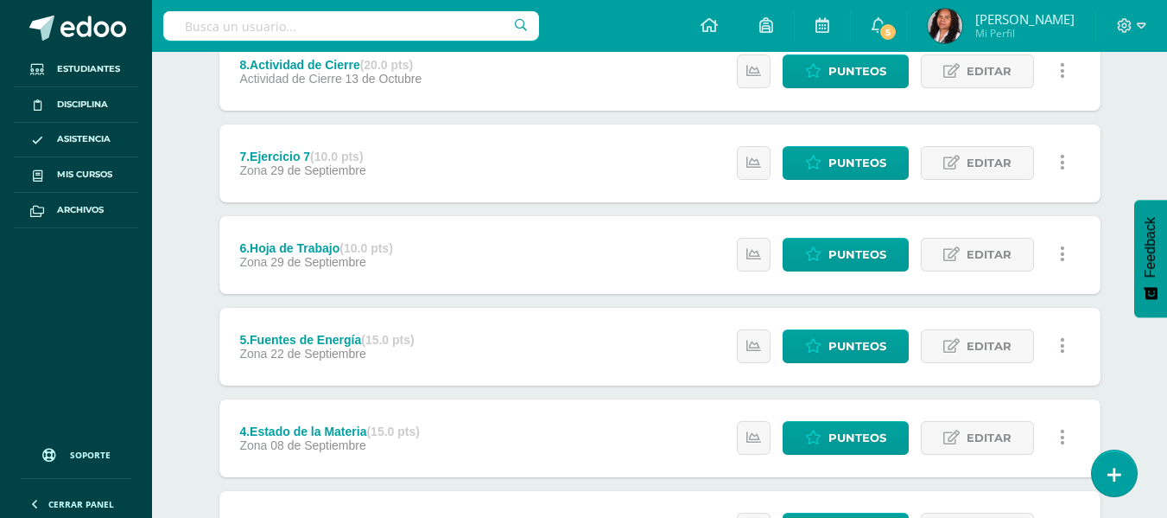
scroll to position [173, 0]
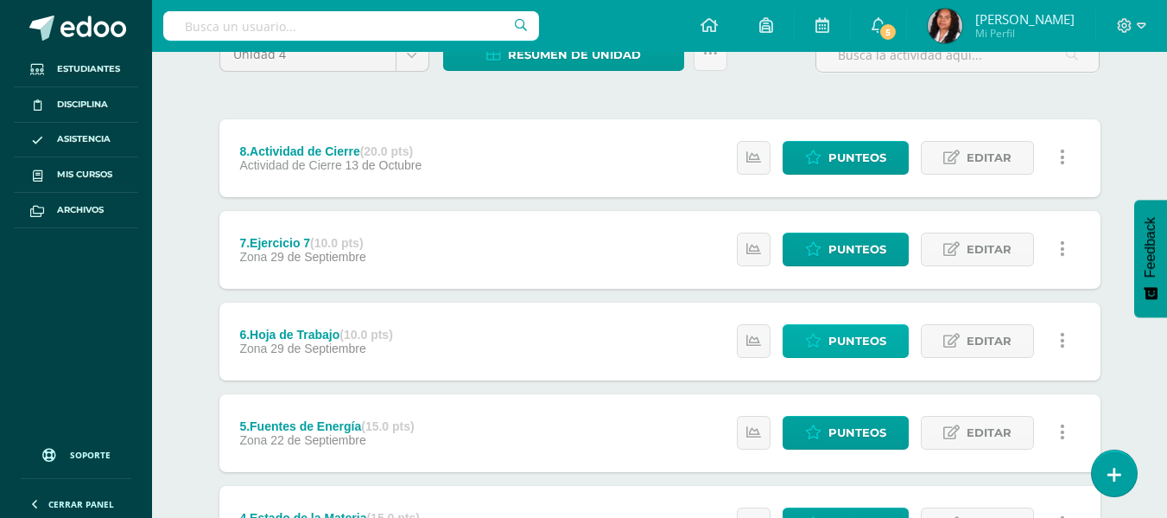
drag, startPoint x: 924, startPoint y: 341, endPoint x: 863, endPoint y: 333, distance: 61.1
click at [924, 341] on link "Editar" at bounding box center [977, 341] width 113 height 34
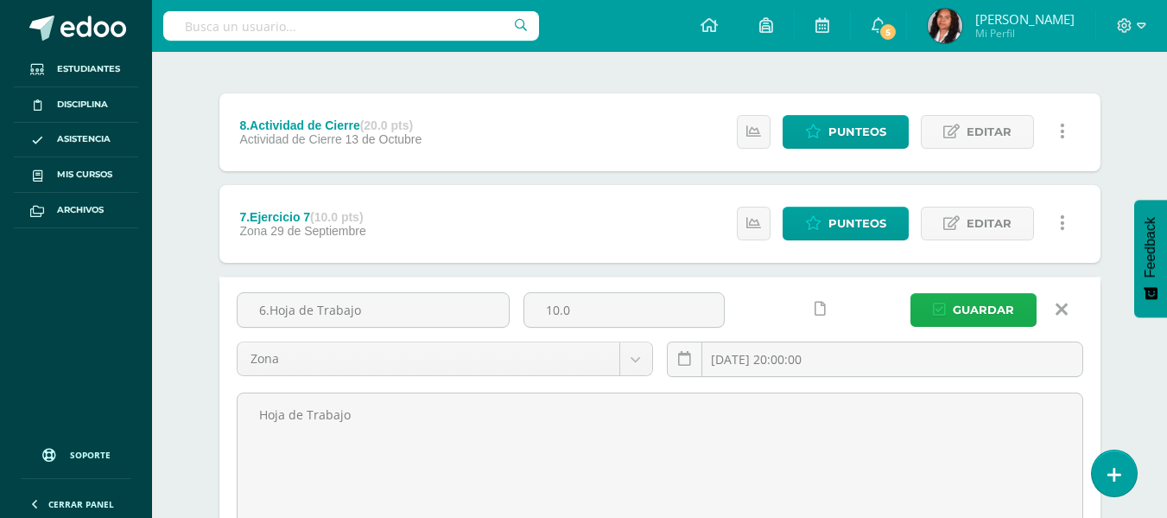
scroll to position [164, 0]
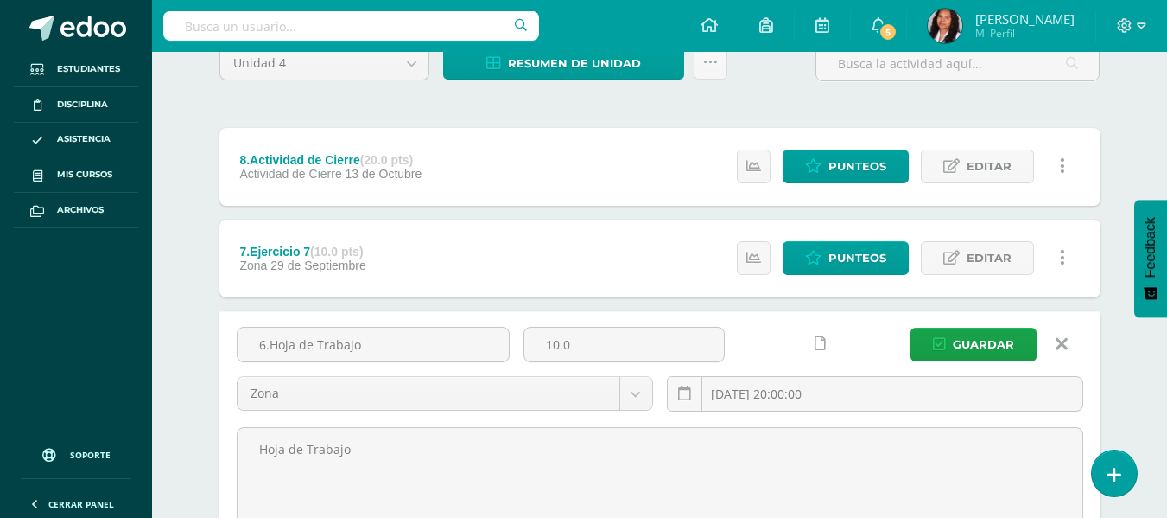
click at [971, 344] on span "Guardar" at bounding box center [983, 344] width 61 height 32
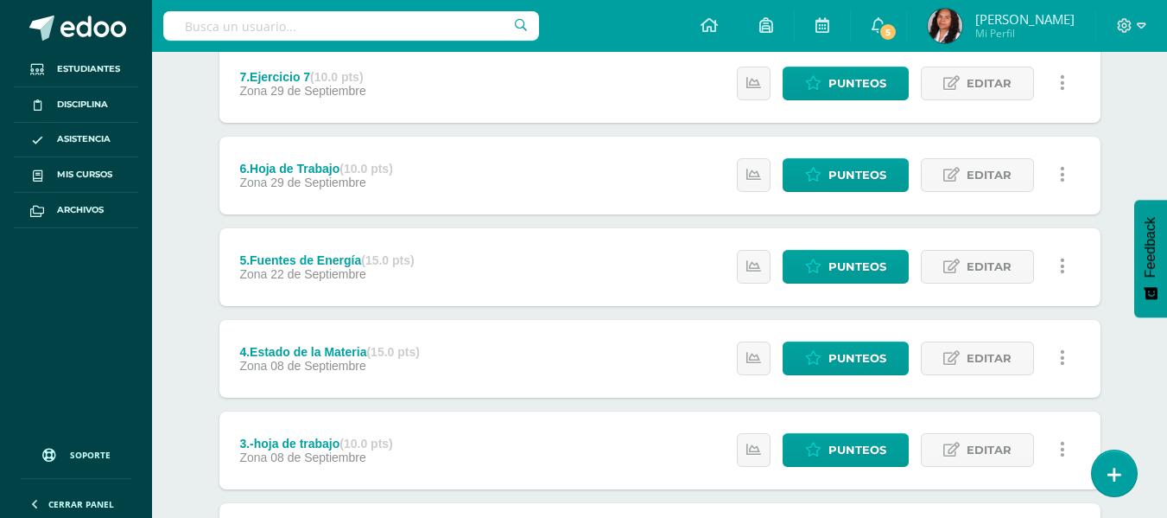
scroll to position [346, 0]
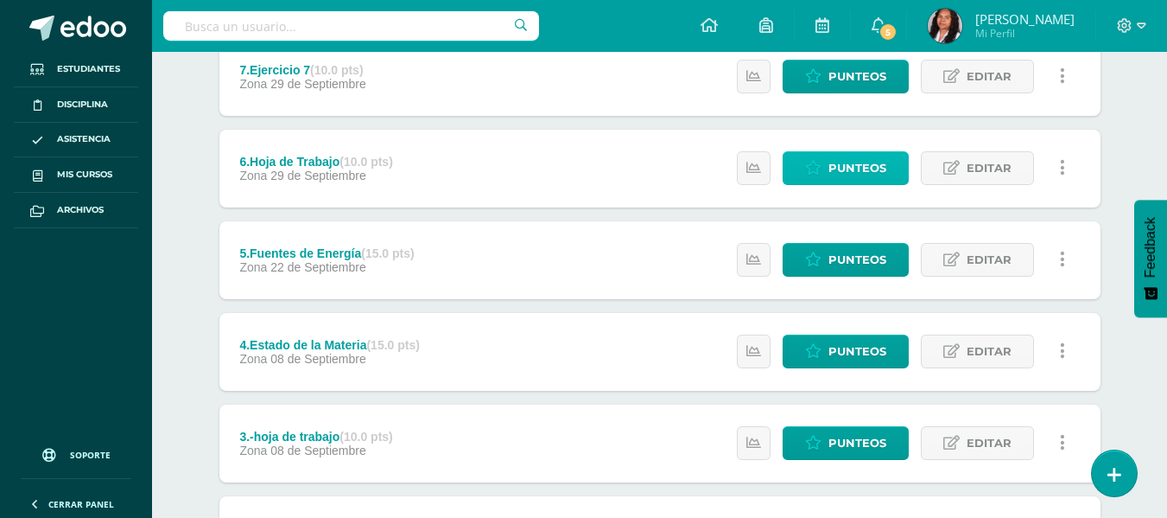
click at [863, 169] on span "Punteos" at bounding box center [858, 168] width 58 height 32
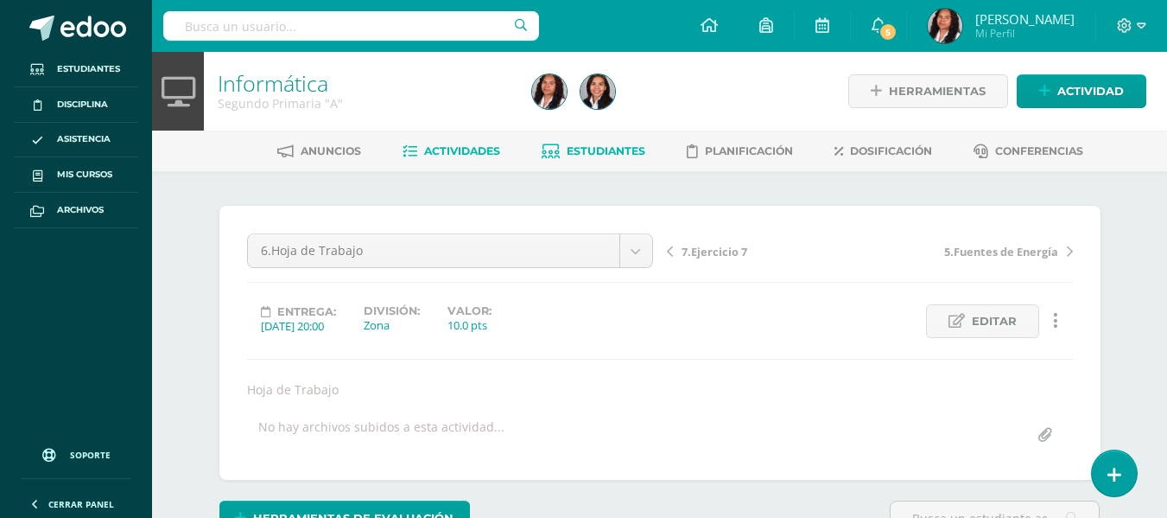
click at [583, 149] on span "Estudiantes" at bounding box center [606, 150] width 79 height 13
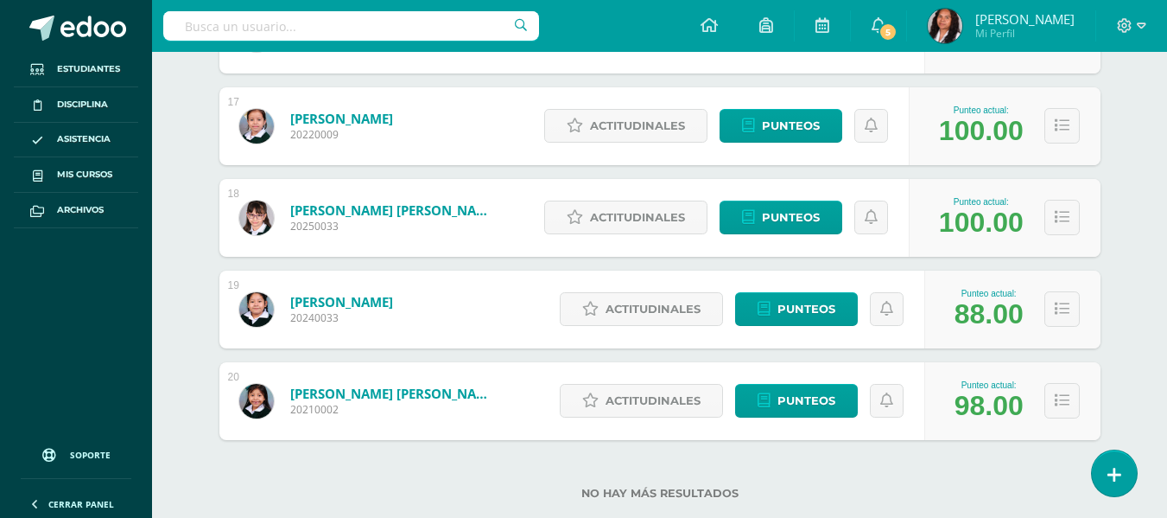
scroll to position [1791, 0]
